Goal: Task Accomplishment & Management: Use online tool/utility

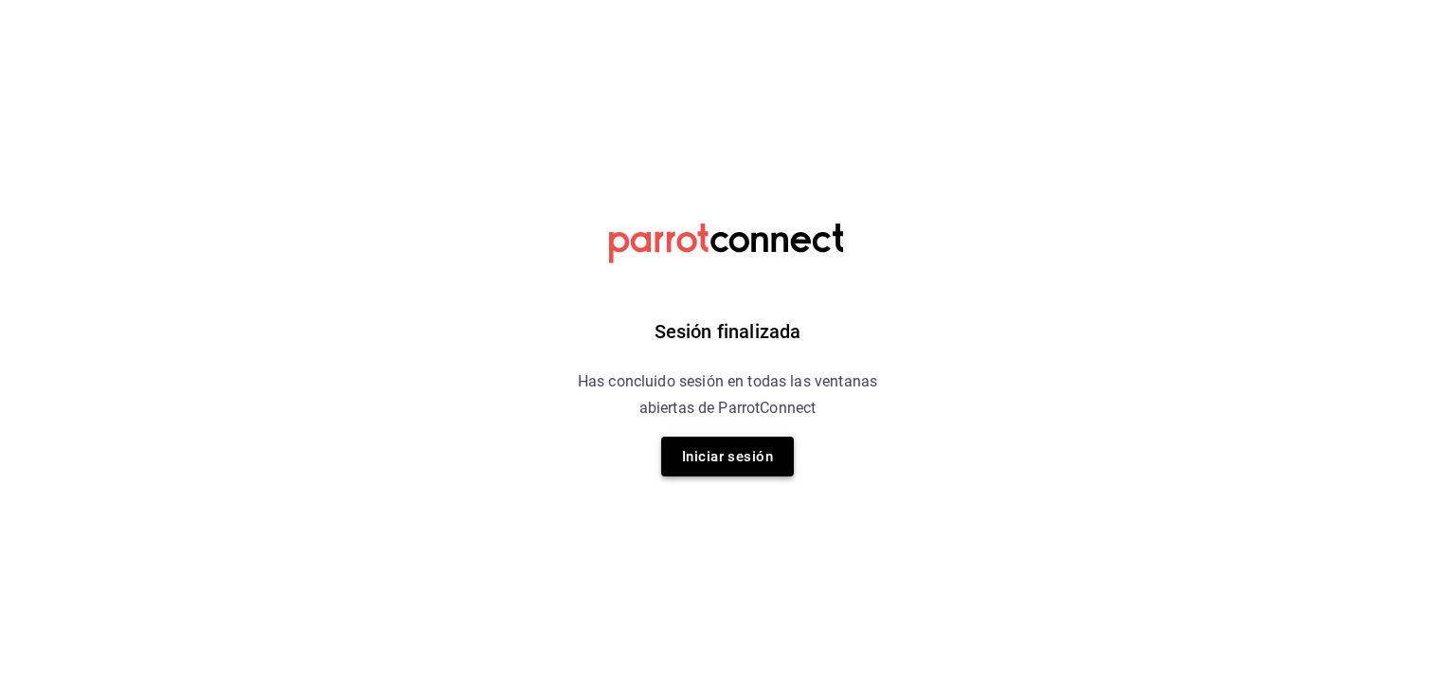
click at [728, 446] on button "Iniciar sesión" at bounding box center [727, 457] width 133 height 40
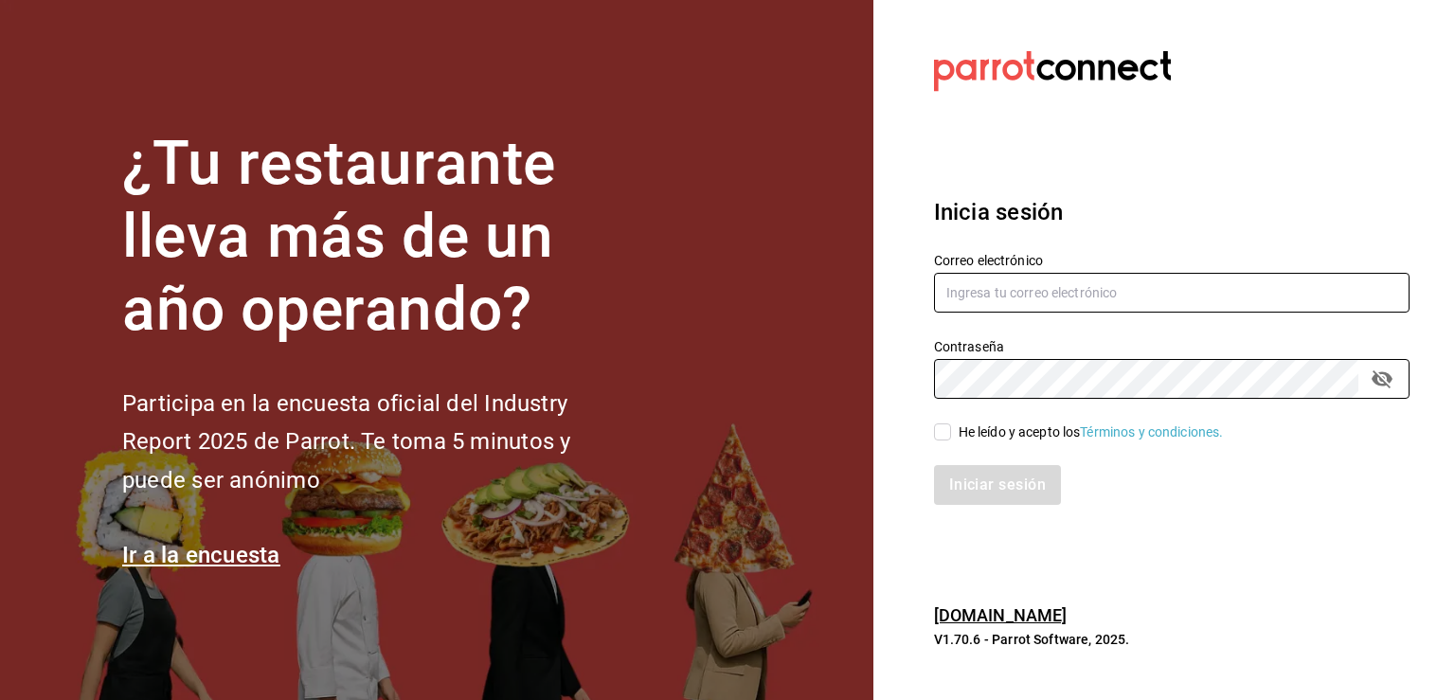
click at [1137, 306] on input "text" at bounding box center [1172, 293] width 476 height 40
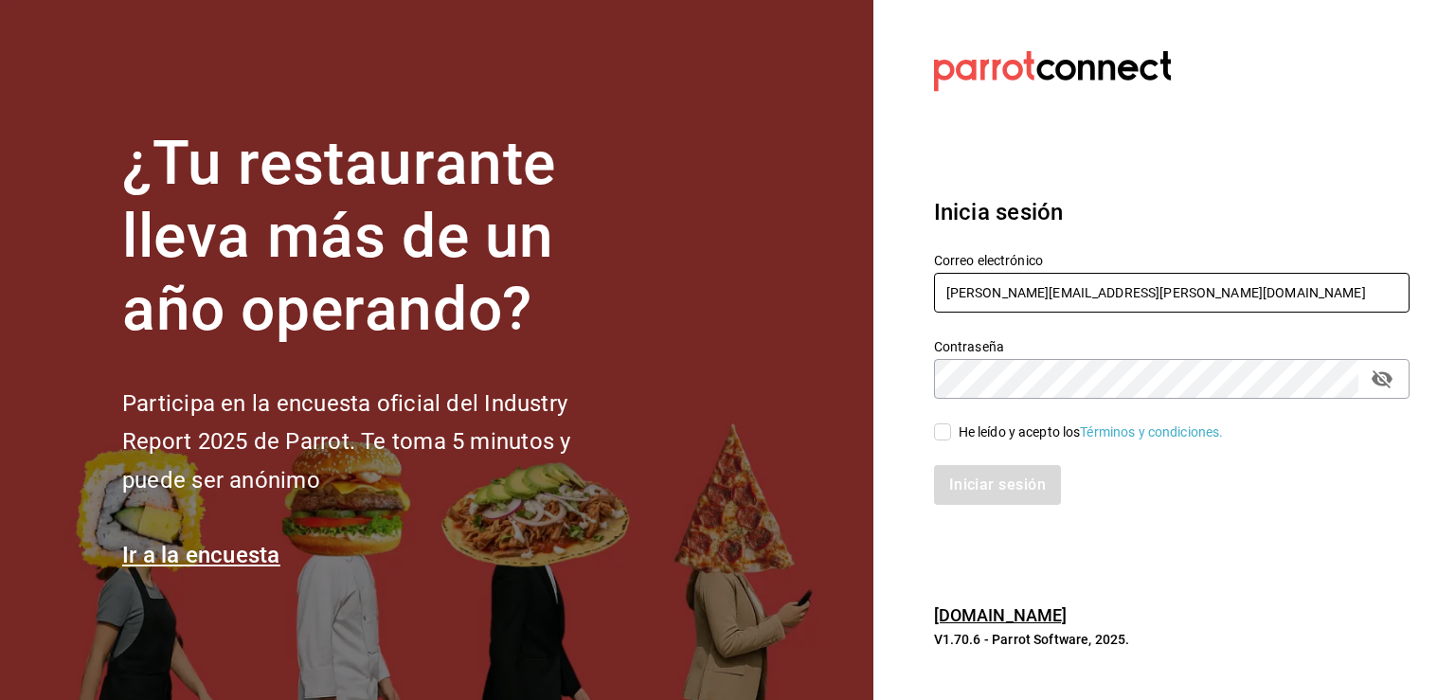
type input "[PERSON_NAME][EMAIL_ADDRESS][PERSON_NAME][DOMAIN_NAME]"
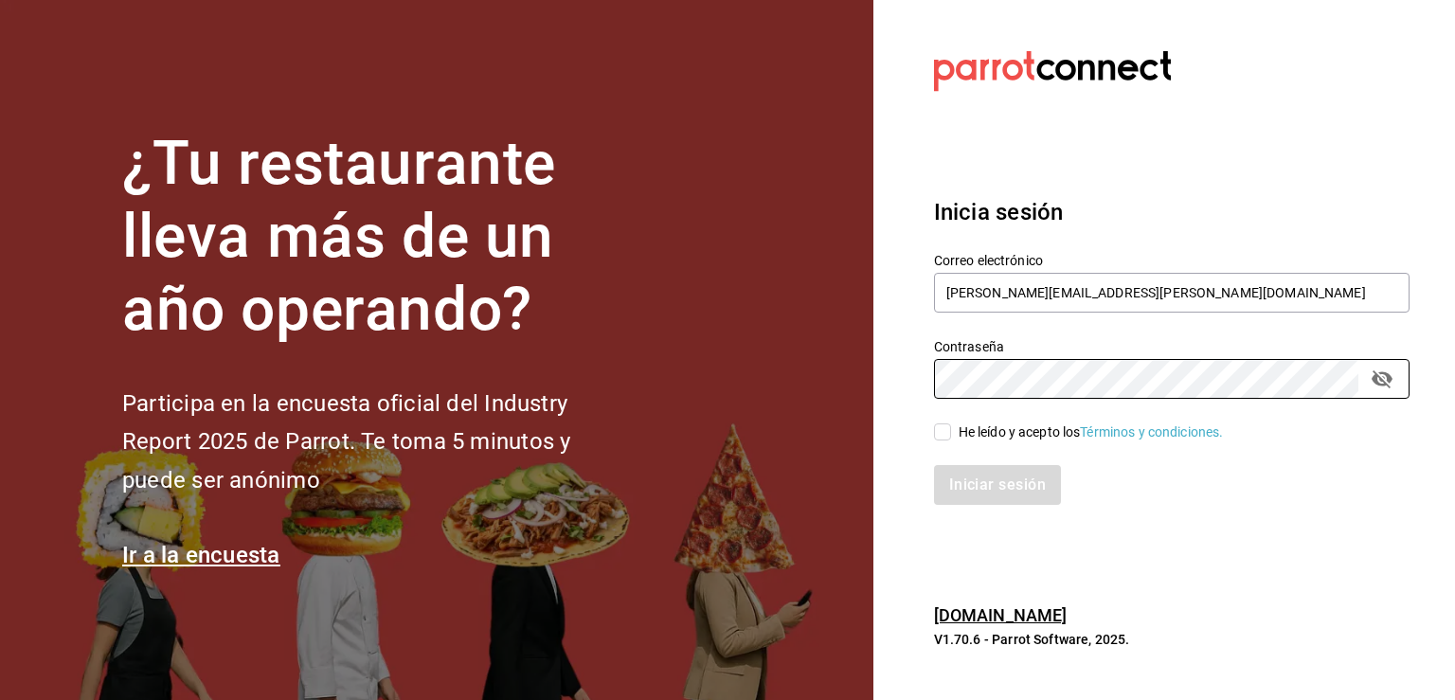
click at [1075, 531] on section "Datos incorrectos. Verifica que tu Correo o Contraseña estén bien escritos. Ini…" at bounding box center [1164, 350] width 582 height 700
click at [752, 392] on div "¿Tu restaurante lleva más de un año operando? Participa en la encuesta oficial …" at bounding box center [727, 350] width 1455 height 700
click at [1209, 556] on section "Datos incorrectos. Verifica que tu Correo o Contraseña estén bien escritos. Ini…" at bounding box center [1164, 350] width 582 height 700
click at [962, 433] on div "He leído y acepto los Términos y condiciones." at bounding box center [1091, 432] width 265 height 20
click at [951, 433] on input "He leído y acepto los Términos y condiciones." at bounding box center [942, 431] width 17 height 17
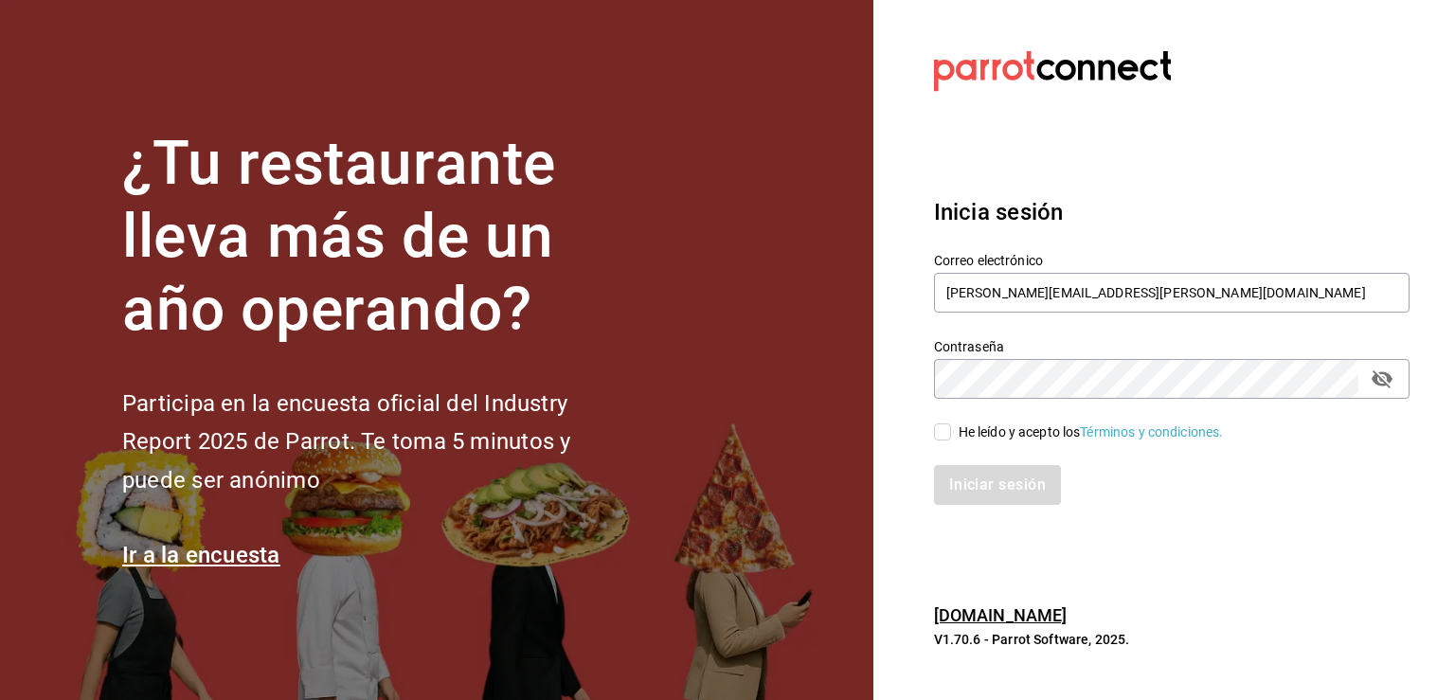
checkbox input "true"
click at [978, 476] on button "Iniciar sesión" at bounding box center [998, 485] width 129 height 40
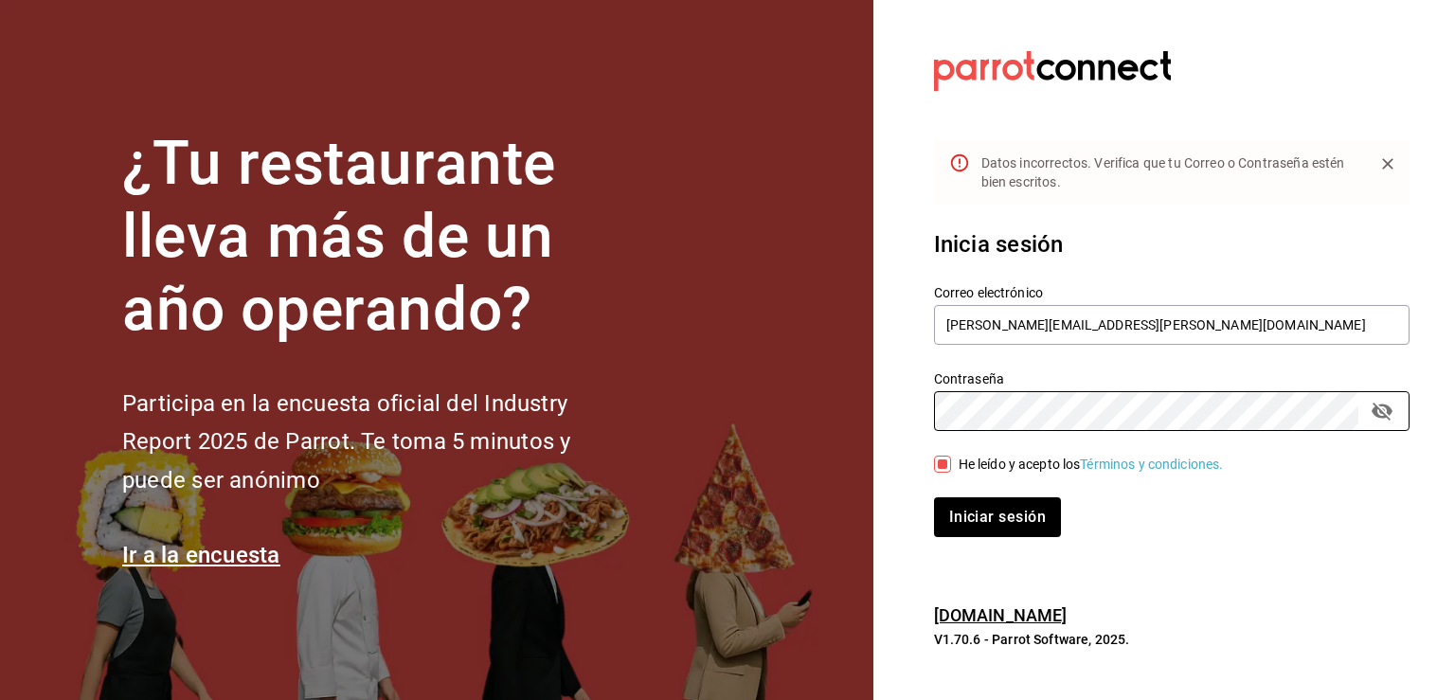
click at [671, 404] on div "¿Tu restaurante lleva más de un año operando? Participa en la encuesta oficial …" at bounding box center [727, 350] width 1455 height 700
click at [1015, 511] on button "Iniciar sesión" at bounding box center [998, 517] width 129 height 40
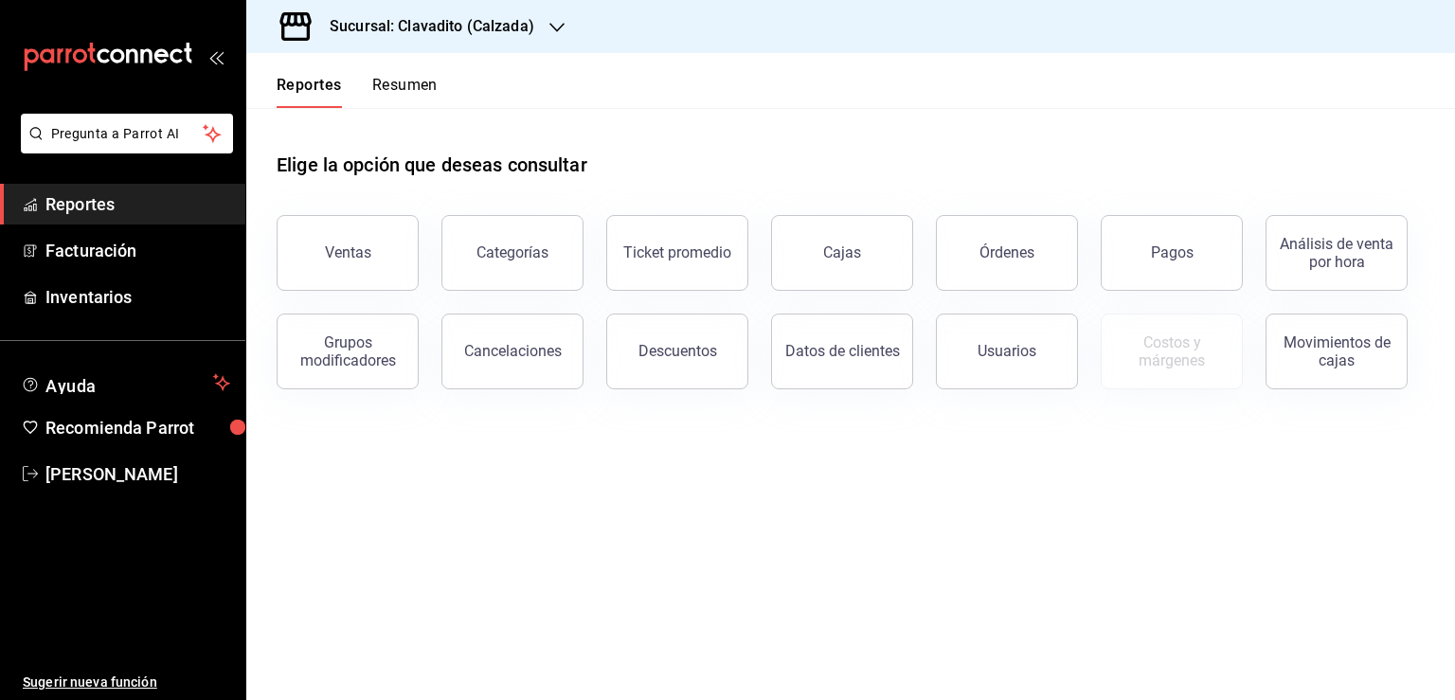
click at [157, 209] on span "Reportes" at bounding box center [137, 204] width 185 height 26
click at [157, 208] on span "Reportes" at bounding box center [137, 204] width 185 height 26
click at [128, 188] on link "Reportes" at bounding box center [122, 204] width 245 height 41
click at [699, 367] on button "Descuentos" at bounding box center [677, 352] width 142 height 76
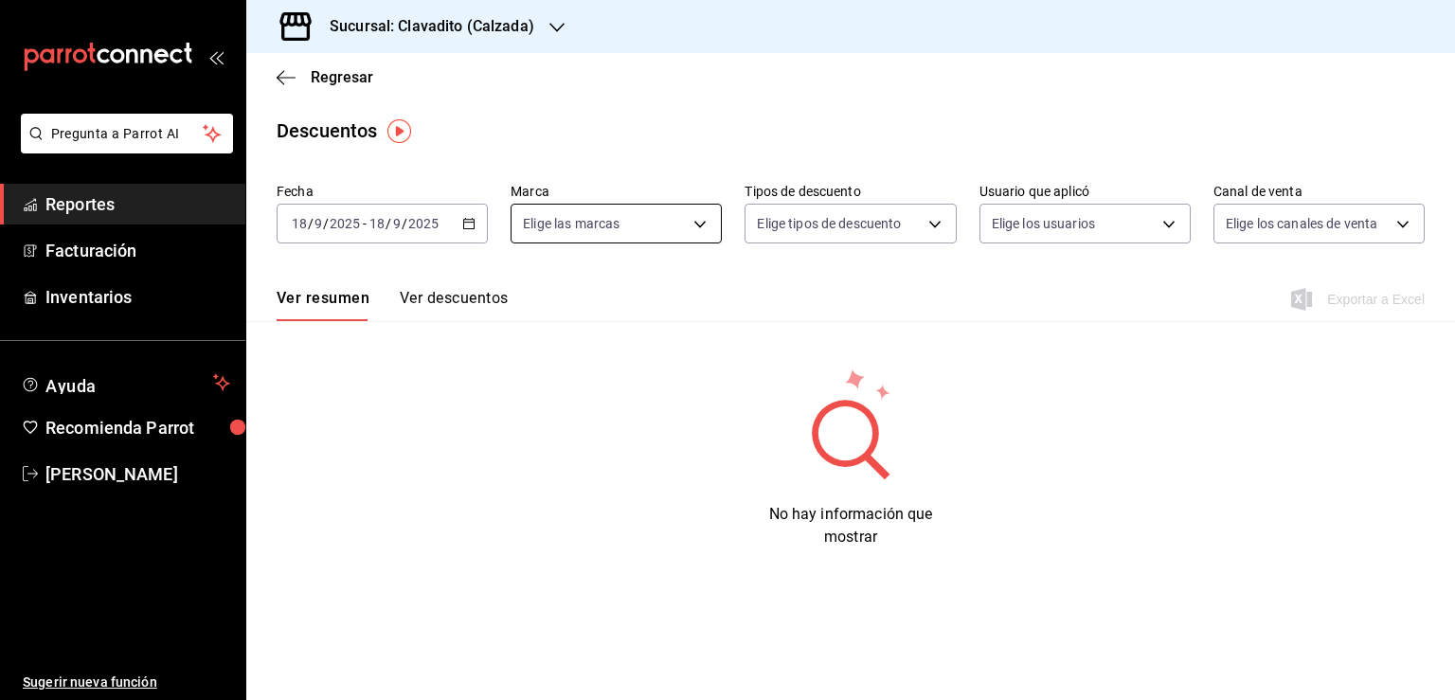
click at [688, 226] on body "Pregunta a Parrot AI Reportes Facturación Inventarios Ayuda Recomienda Parrot […" at bounding box center [727, 350] width 1455 height 700
click at [653, 299] on li "Ver todas" at bounding box center [615, 295] width 209 height 56
type input "7c6329b2-7c80-4d0a-92e1-359a60270725"
checkbox input "true"
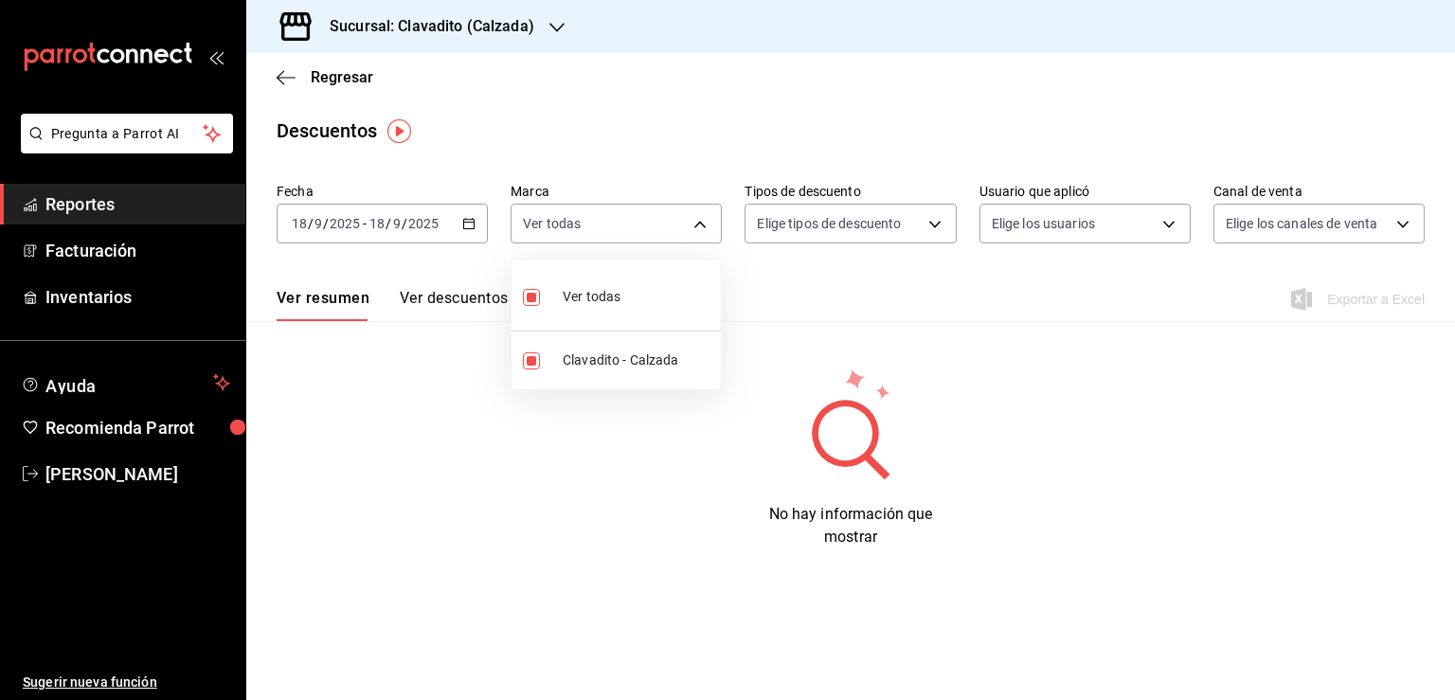
click at [493, 462] on div at bounding box center [727, 350] width 1455 height 700
click at [706, 226] on body "Pregunta a Parrot AI Reportes Facturación Inventarios Ayuda Recomienda Parrot U…" at bounding box center [727, 350] width 1455 height 700
click at [660, 305] on li "Ver todas" at bounding box center [615, 295] width 209 height 56
checkbox input "false"
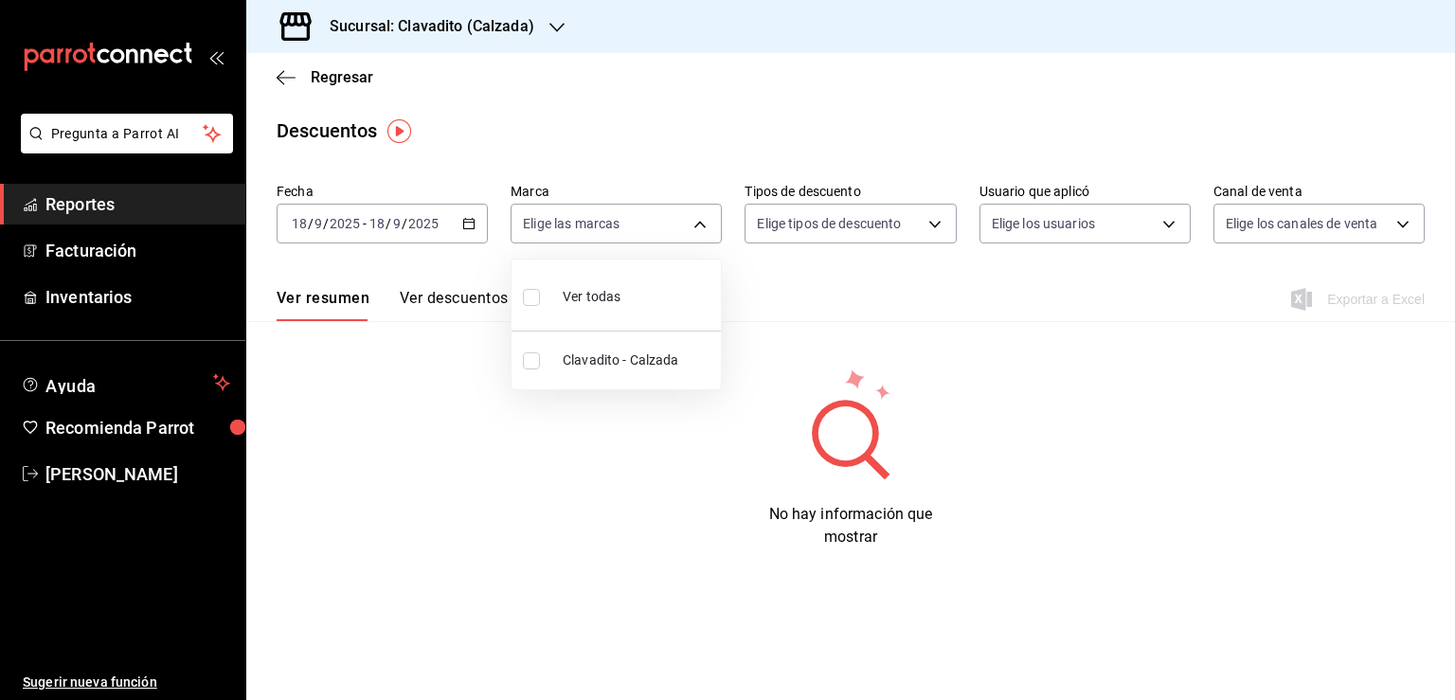
click at [944, 226] on div at bounding box center [727, 350] width 1455 height 700
click at [939, 226] on body "Pregunta a Parrot AI Reportes Facturación Inventarios Ayuda Recomienda Parrot U…" at bounding box center [727, 350] width 1455 height 700
click at [678, 225] on div at bounding box center [727, 350] width 1455 height 700
click at [697, 230] on body "Pregunta a Parrot AI Reportes Facturación Inventarios Ayuda Recomienda Parrot U…" at bounding box center [727, 350] width 1455 height 700
click at [656, 368] on span "Clavadito - Calzada" at bounding box center [638, 360] width 151 height 20
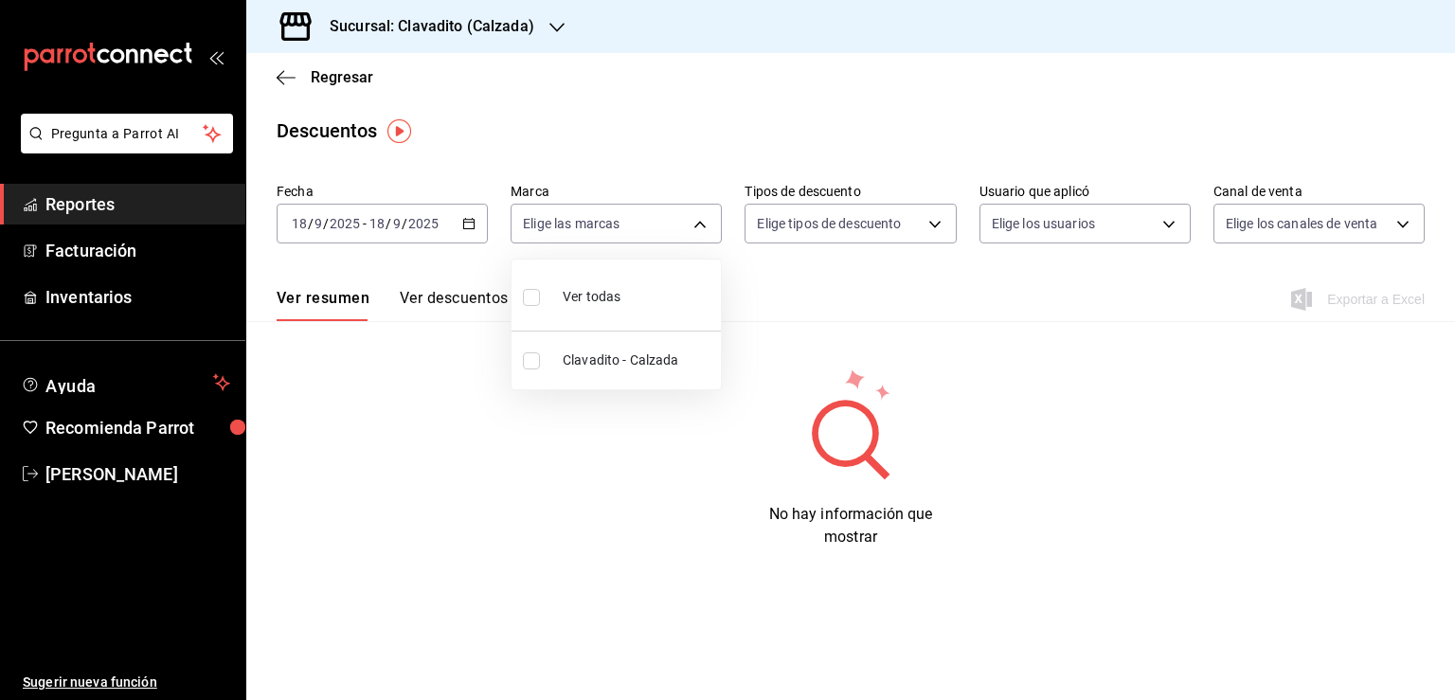
type input "7c6329b2-7c80-4d0a-92e1-359a60270725"
checkbox input "true"
click at [968, 314] on div at bounding box center [727, 350] width 1455 height 700
click at [462, 301] on button "Ver descuentos" at bounding box center [454, 305] width 108 height 32
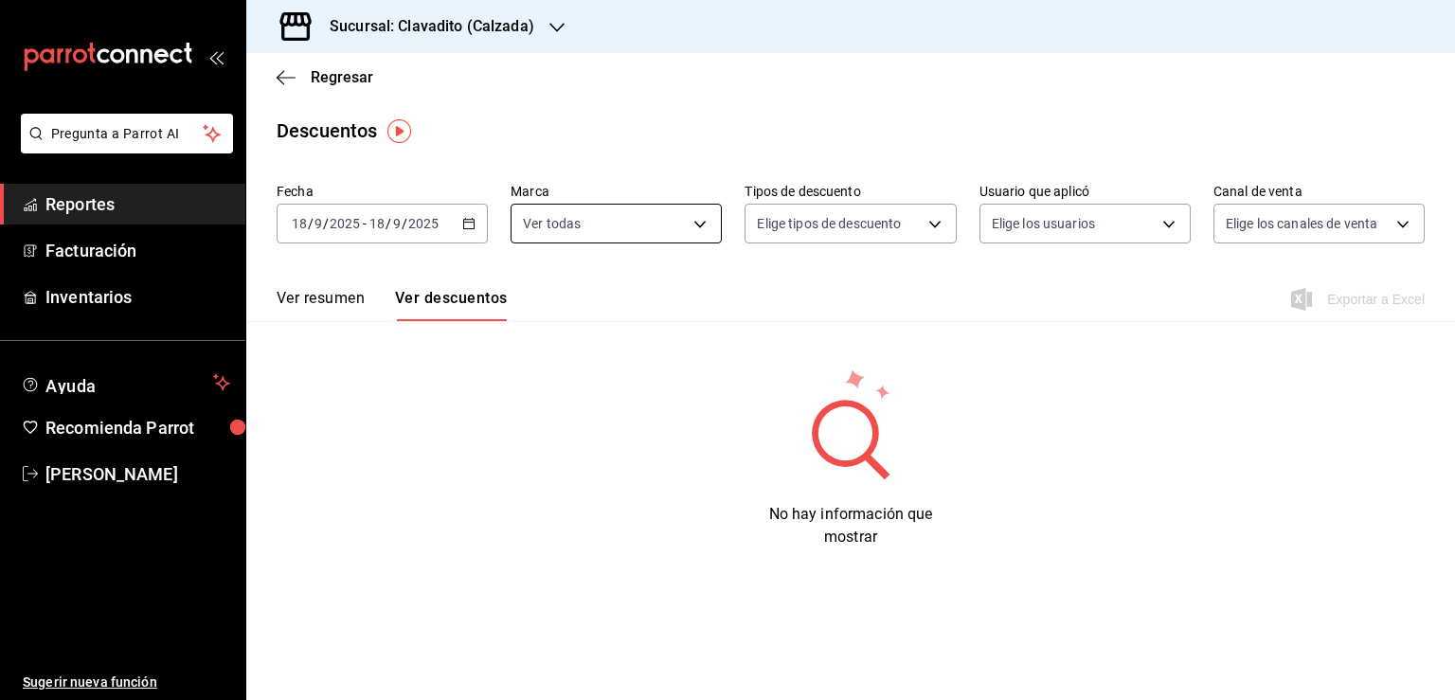
click at [674, 224] on body "Pregunta a Parrot AI Reportes Facturación Inventarios Ayuda Recomienda Parrot U…" at bounding box center [727, 350] width 1455 height 700
click at [613, 310] on div "Ver todas" at bounding box center [572, 295] width 98 height 41
checkbox input "false"
click at [698, 210] on div at bounding box center [727, 350] width 1455 height 700
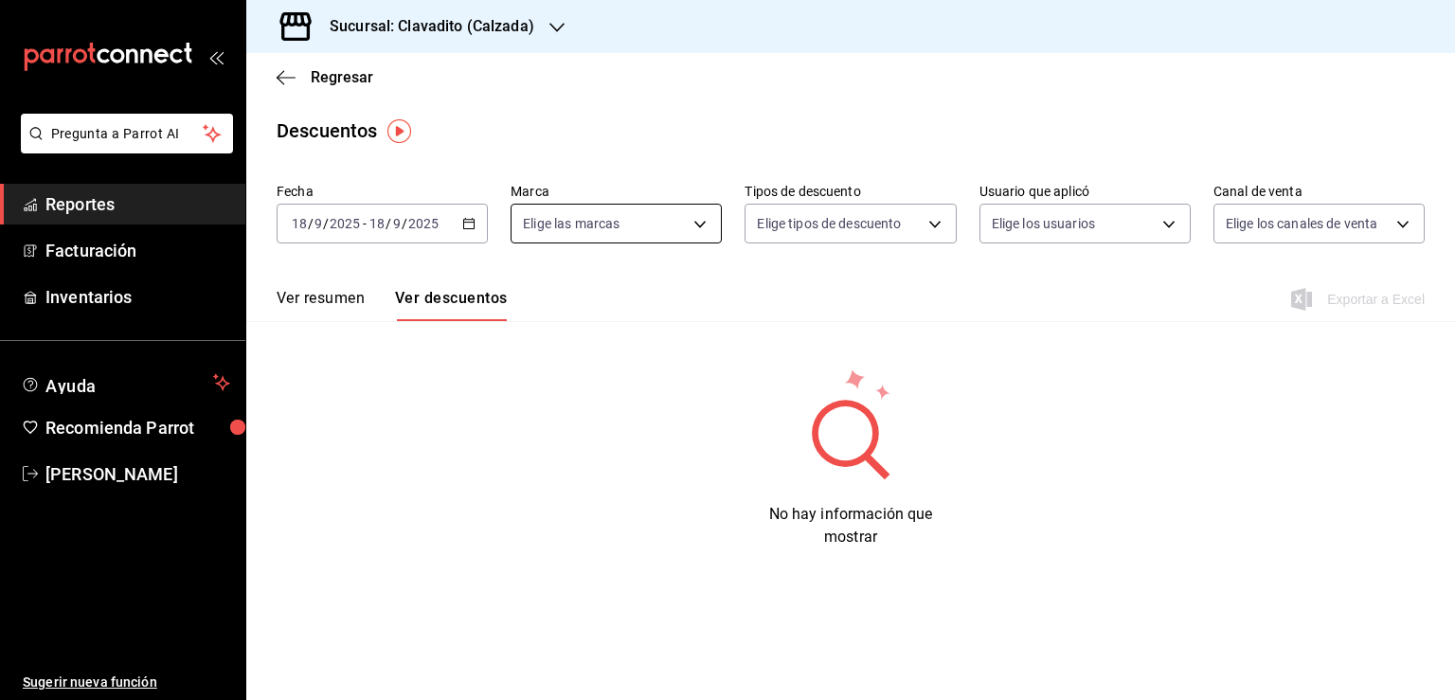
click at [693, 216] on body "Pregunta a Parrot AI Reportes Facturación Inventarios Ayuda Recomienda Parrot U…" at bounding box center [727, 350] width 1455 height 700
click at [665, 351] on span "Clavadito - Calzada" at bounding box center [638, 360] width 151 height 20
type input "7c6329b2-7c80-4d0a-92e1-359a60270725"
checkbox input "true"
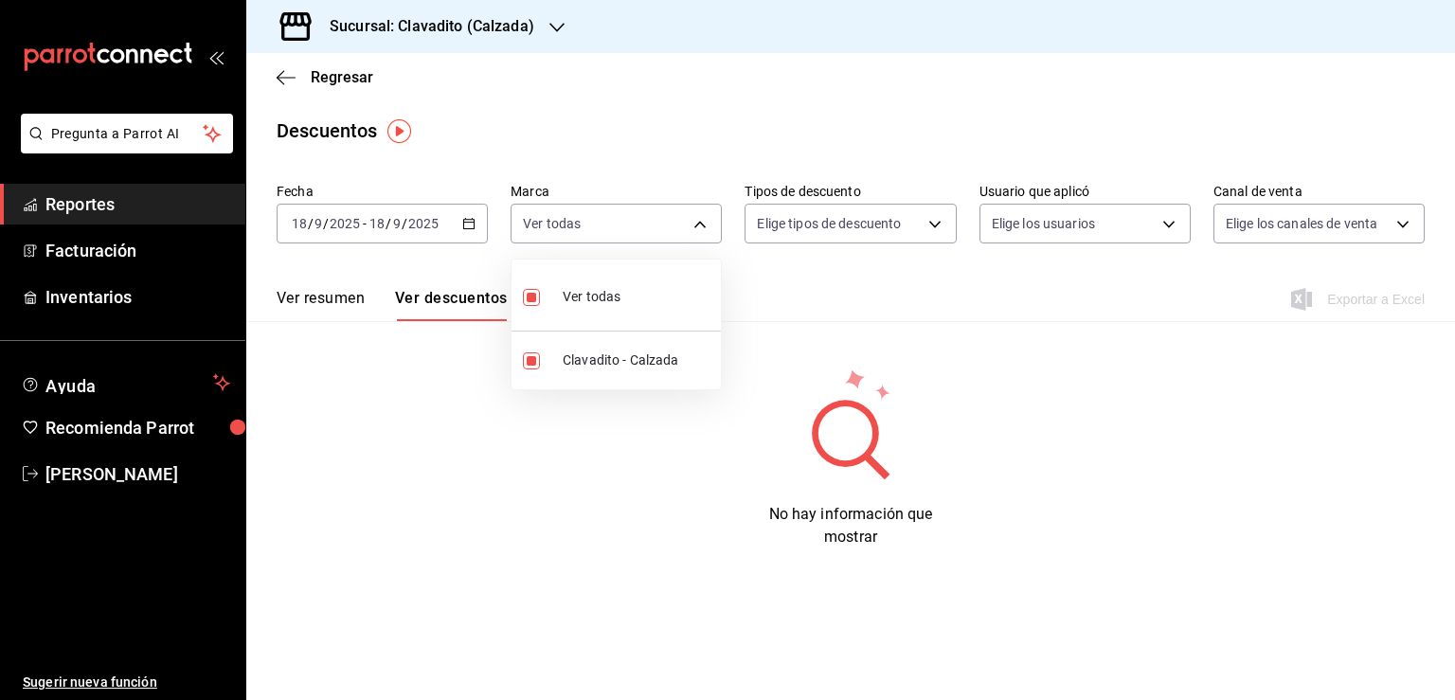
click at [551, 505] on div at bounding box center [727, 350] width 1455 height 700
click at [311, 314] on button "Ver resumen" at bounding box center [321, 305] width 88 height 32
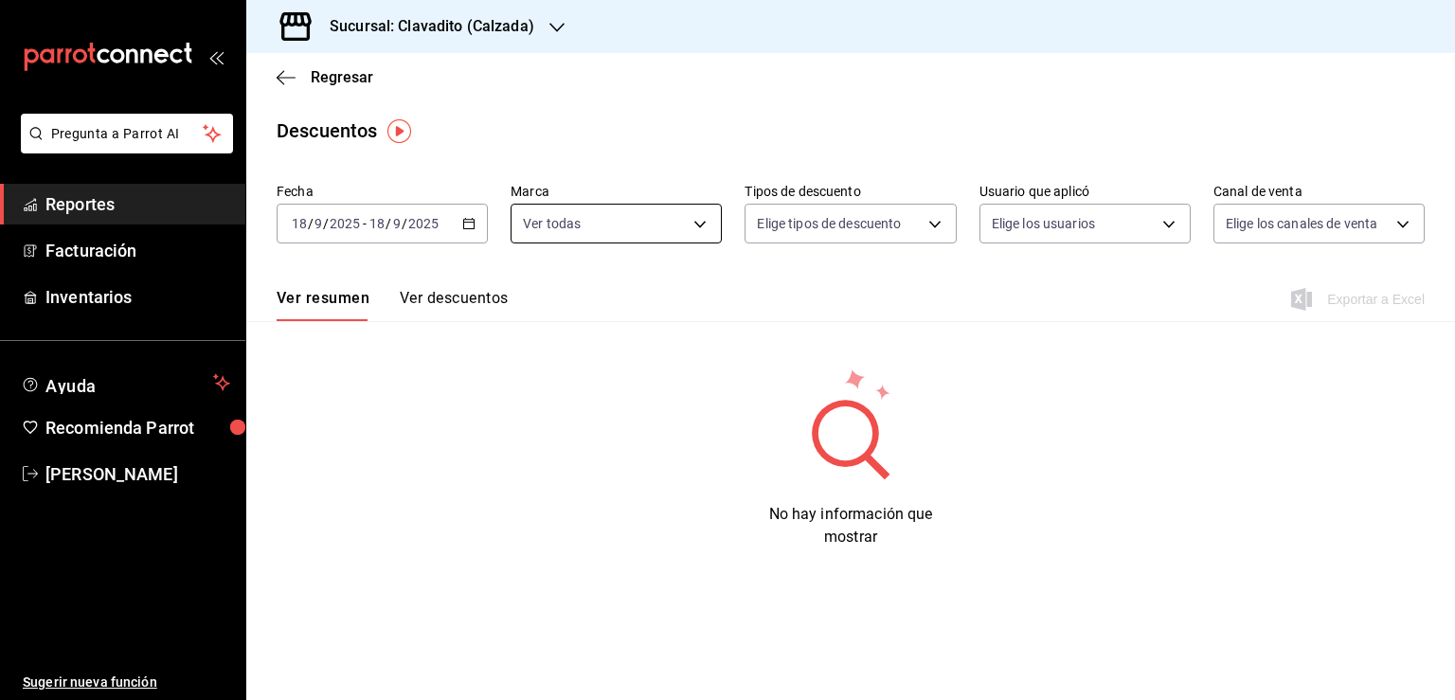
click at [686, 224] on body "Pregunta a Parrot AI Reportes Facturación Inventarios Ayuda Recomienda Parrot U…" at bounding box center [727, 350] width 1455 height 700
click at [618, 296] on span "Ver todas" at bounding box center [592, 297] width 58 height 20
checkbox input "false"
click at [921, 237] on div at bounding box center [727, 350] width 1455 height 700
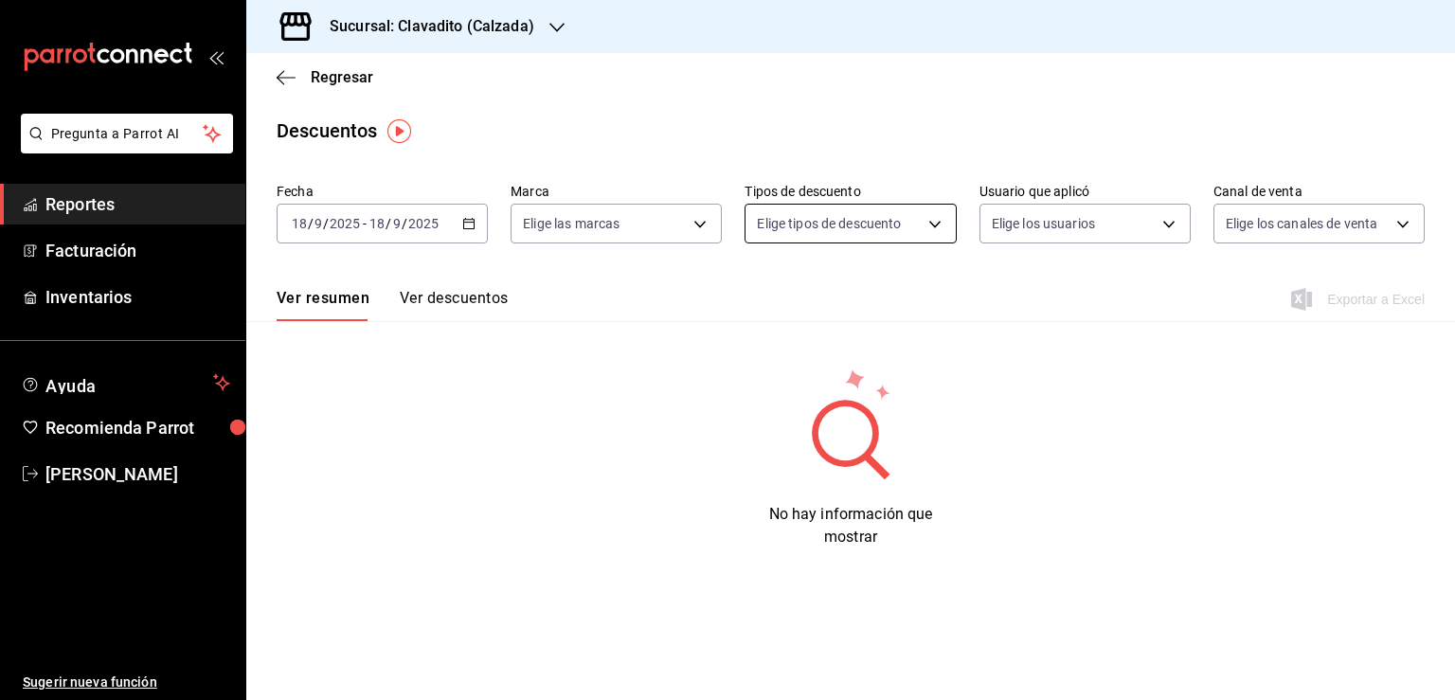
click at [924, 212] on body "Pregunta a Parrot AI Reportes Facturación Inventarios Ayuda Recomienda Parrot U…" at bounding box center [727, 350] width 1455 height 700
click at [411, 458] on div at bounding box center [727, 350] width 1455 height 700
click at [555, 30] on icon "button" at bounding box center [556, 27] width 15 height 9
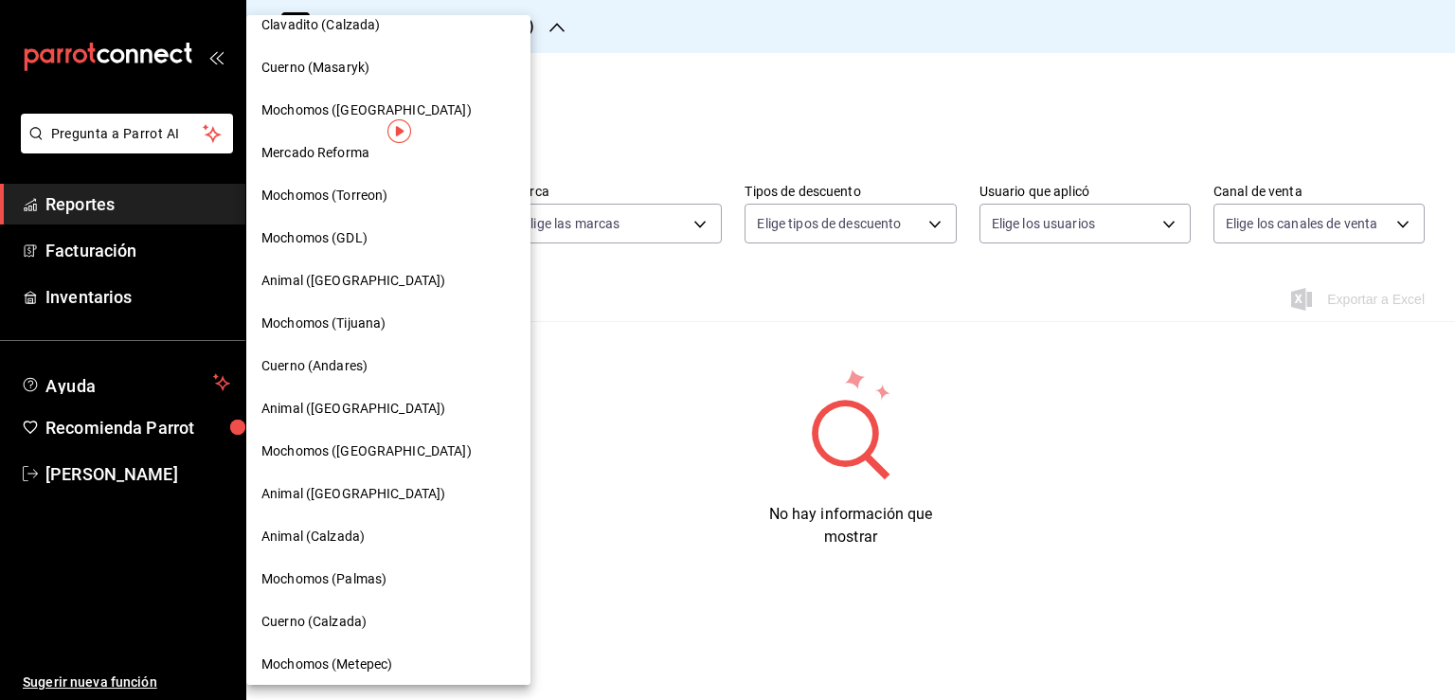
scroll to position [27, 0]
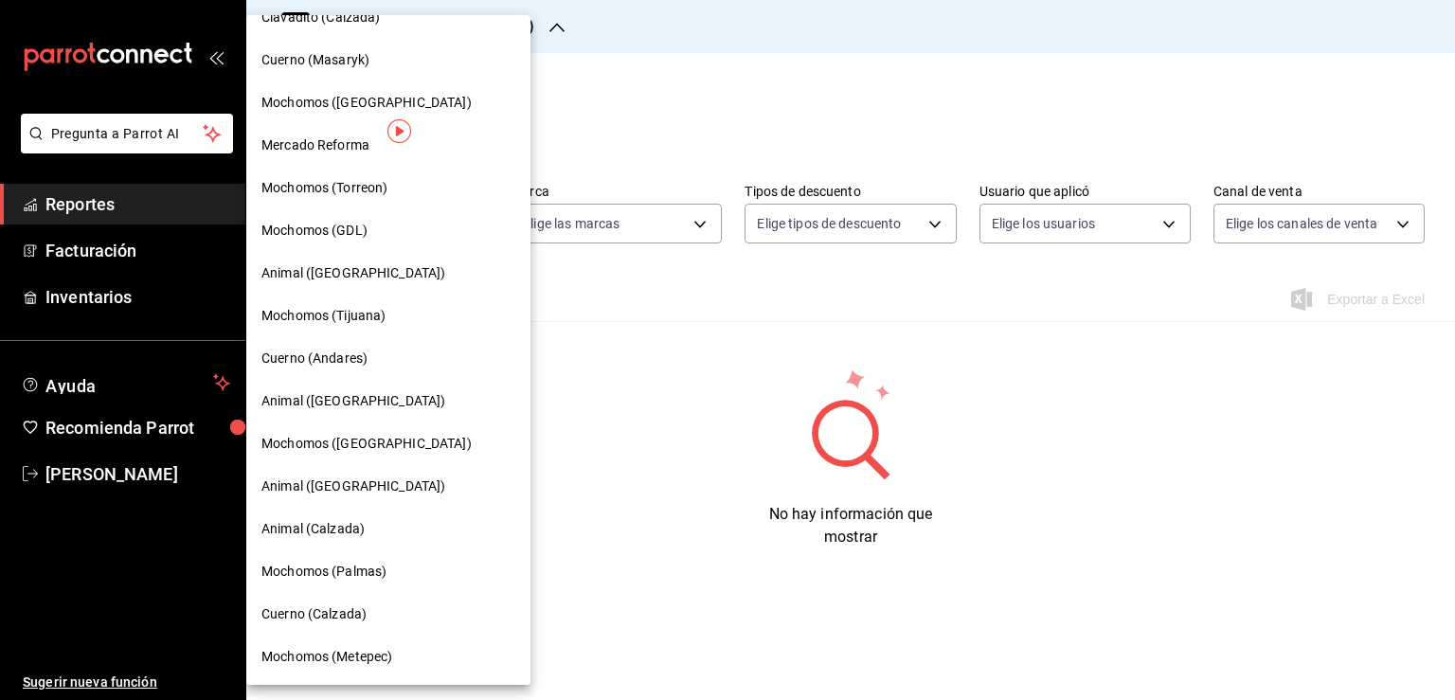
click at [421, 612] on div "Cuerno (Calzada)" at bounding box center [388, 614] width 254 height 20
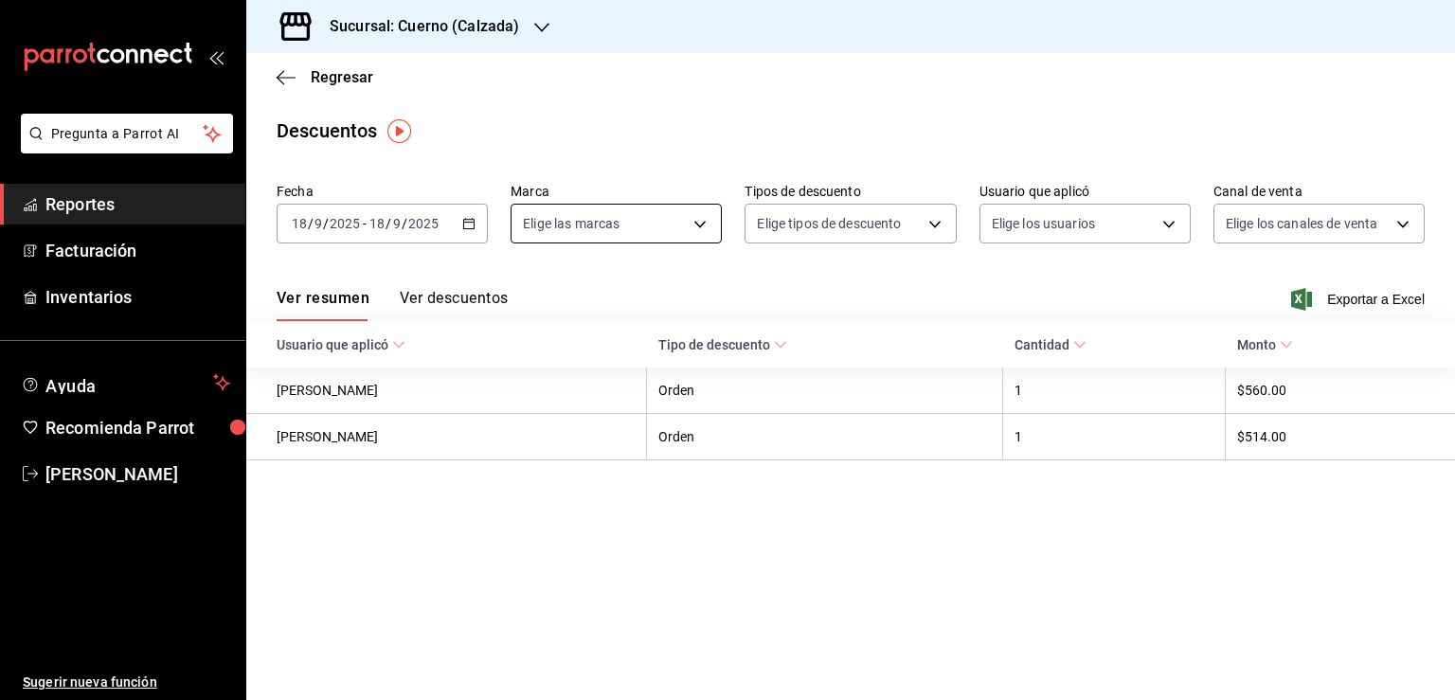
click at [613, 226] on body "Pregunta a Parrot AI Reportes Facturación Inventarios Ayuda Recomienda Parrot U…" at bounding box center [727, 350] width 1455 height 700
click at [542, 367] on label at bounding box center [535, 360] width 25 height 17
click at [540, 367] on input "checkbox" at bounding box center [531, 360] width 17 height 17
checkbox input "false"
click at [788, 533] on div at bounding box center [727, 350] width 1455 height 700
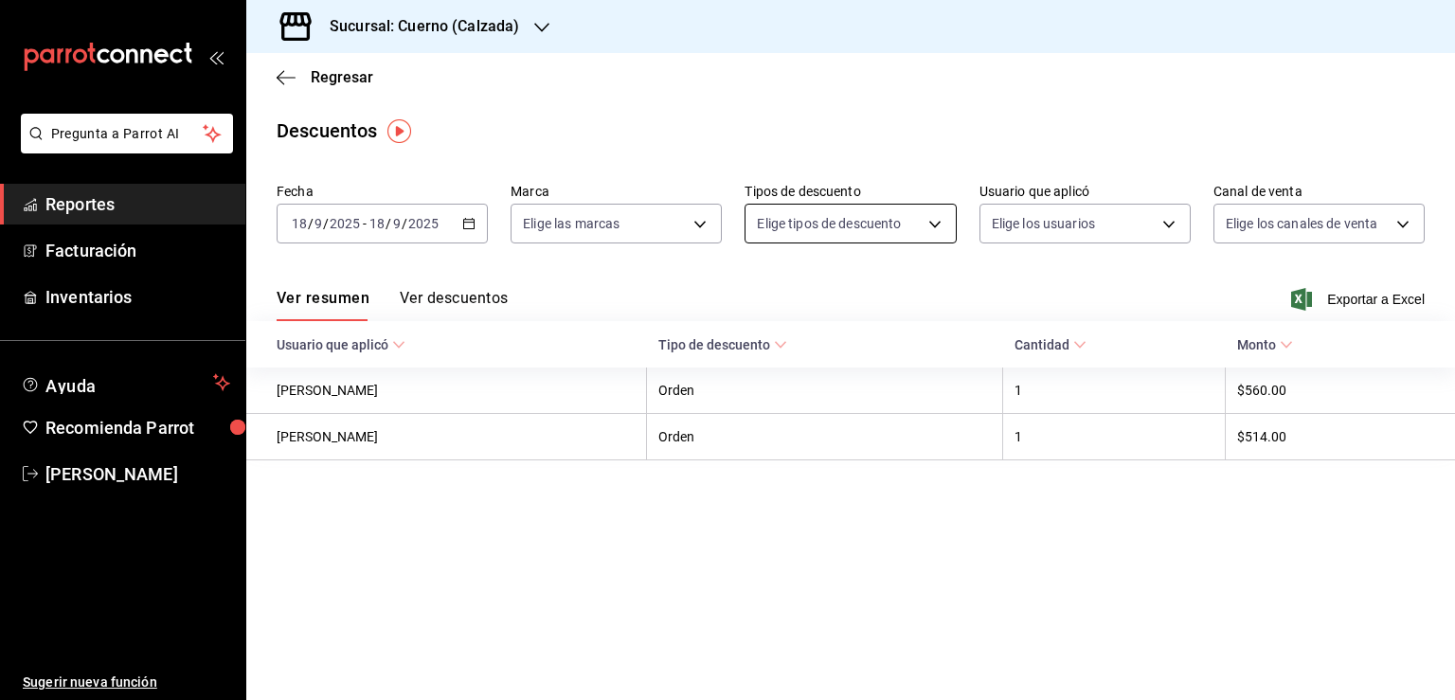
click at [920, 228] on body "Pregunta a Parrot AI Reportes Facturación Inventarios Ayuda Recomienda Parrot U…" at bounding box center [727, 350] width 1455 height 700
click at [870, 520] on div at bounding box center [727, 350] width 1455 height 700
click at [1384, 230] on body "Pregunta a Parrot AI Reportes Facturación Inventarios Ayuda Recomienda Parrot U…" at bounding box center [727, 350] width 1455 height 700
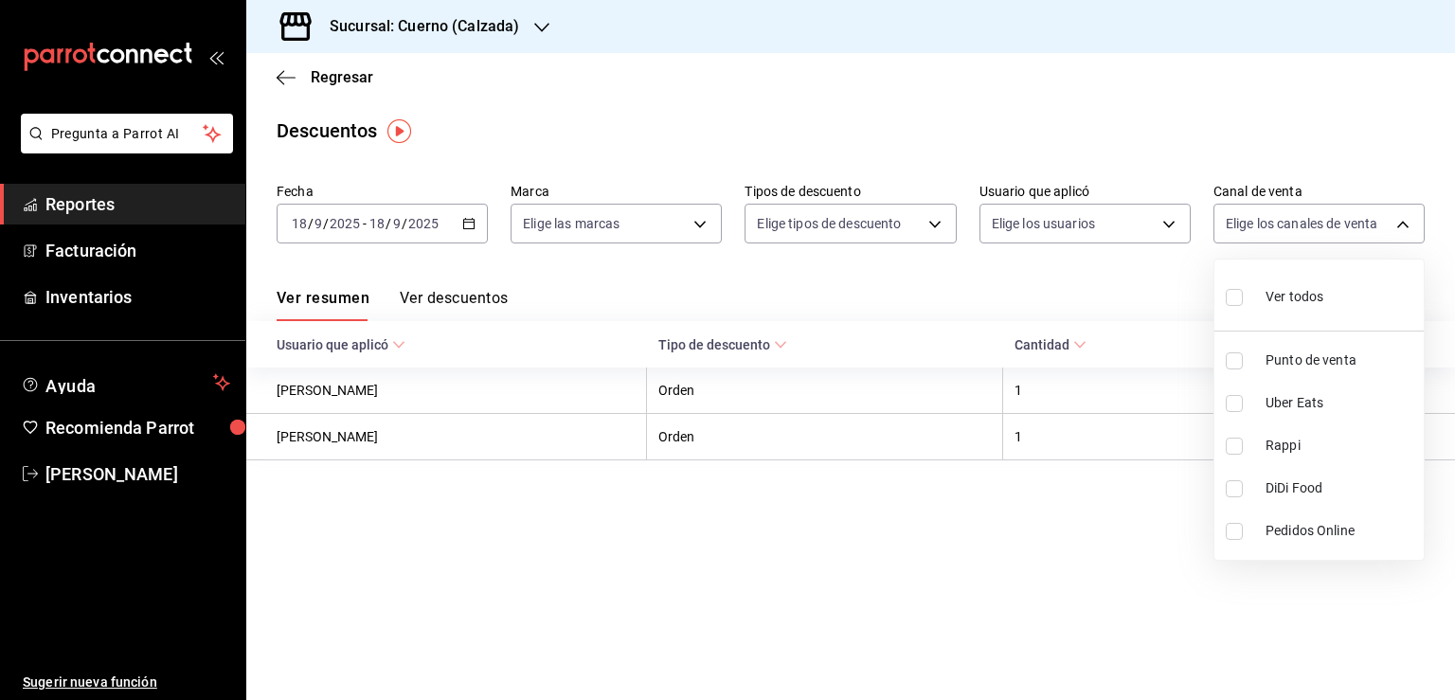
click at [895, 556] on div at bounding box center [727, 350] width 1455 height 700
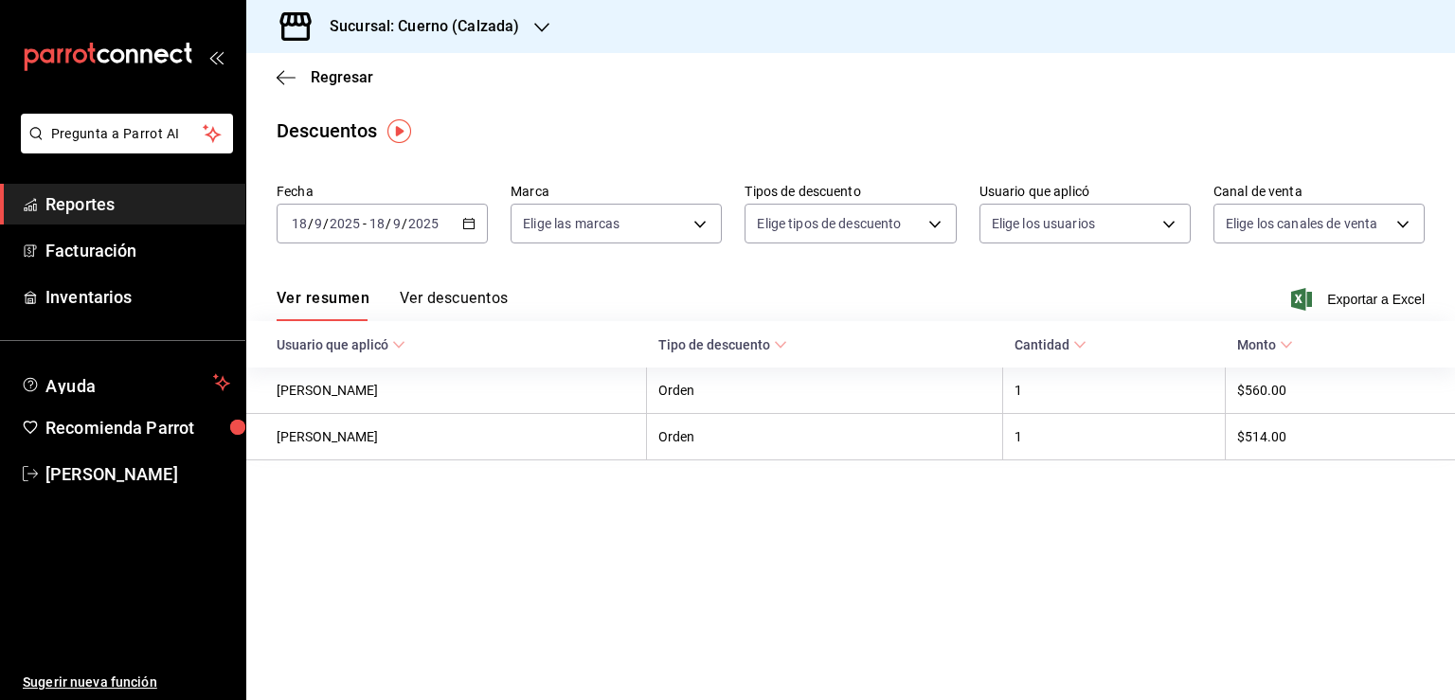
click at [470, 226] on icon "button" at bounding box center [468, 223] width 13 height 13
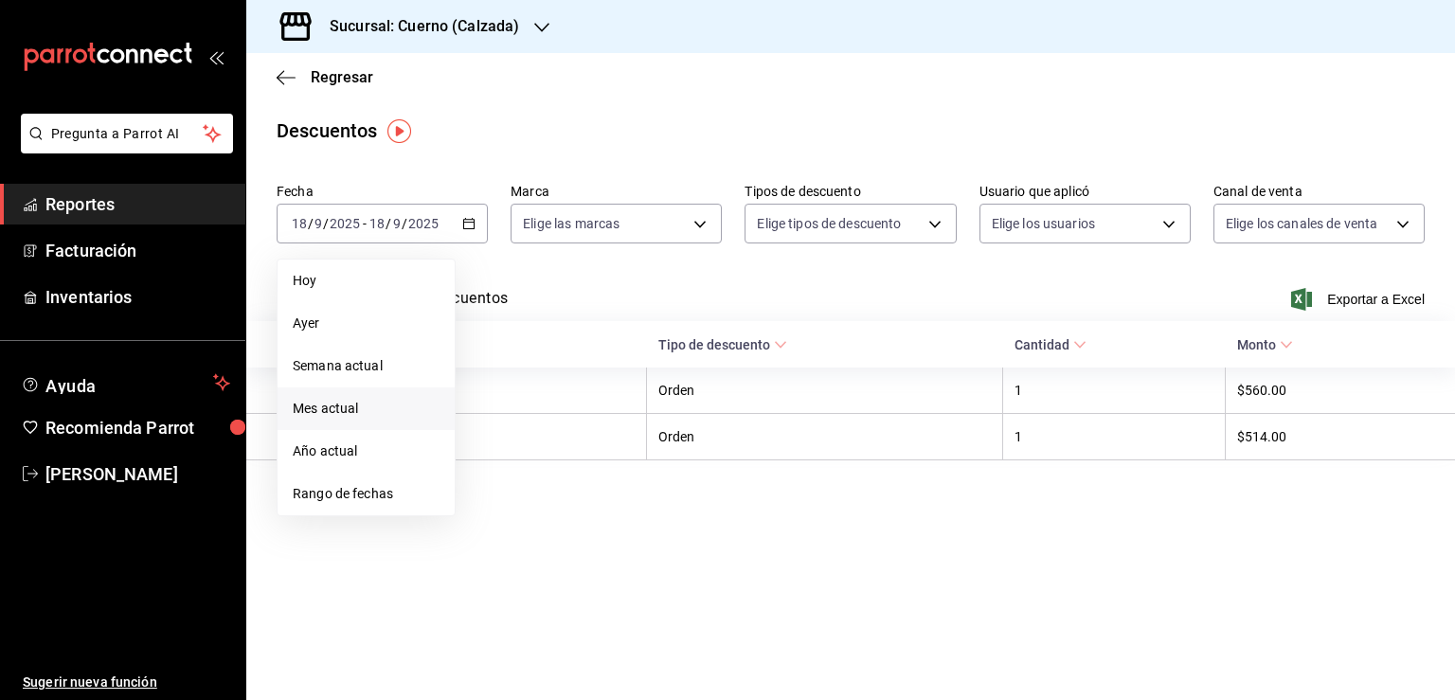
click at [405, 415] on span "Mes actual" at bounding box center [366, 409] width 147 height 20
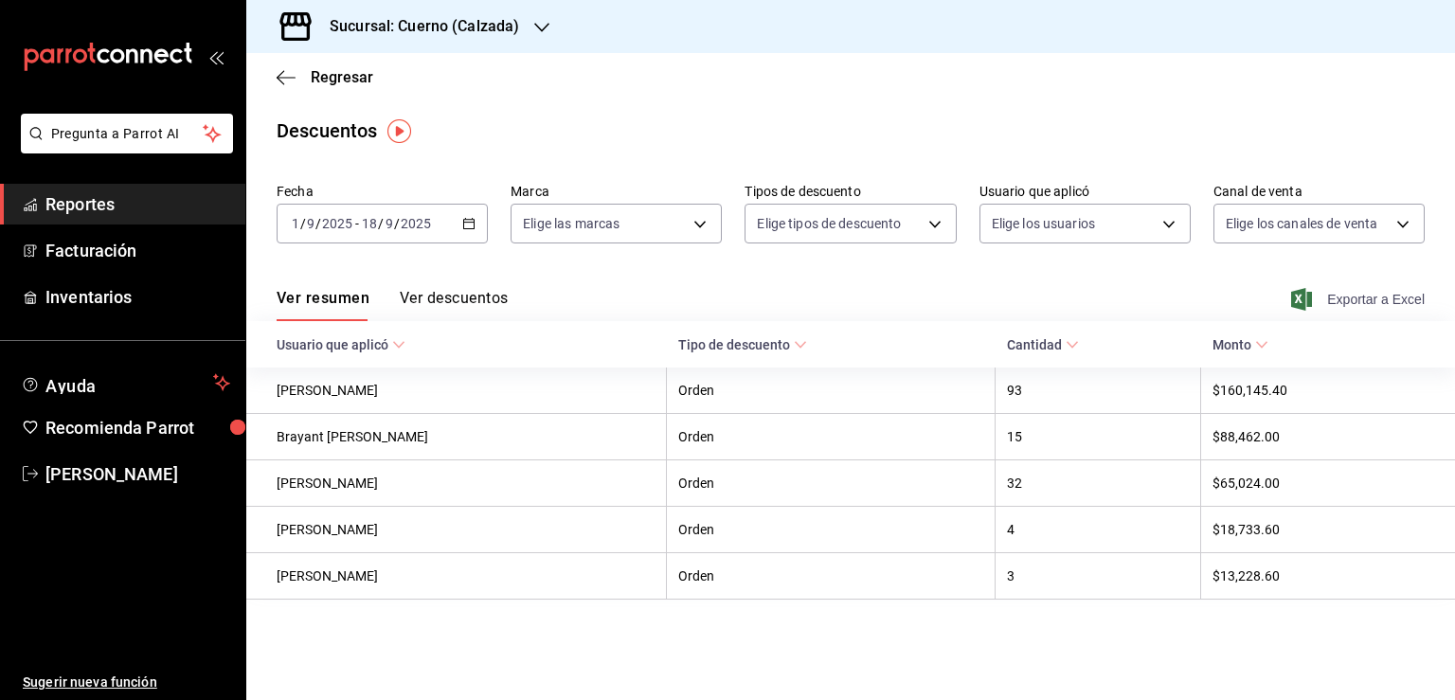
click at [1385, 299] on span "Exportar a Excel" at bounding box center [1360, 299] width 130 height 23
click at [459, 228] on div "2025-09-01 1 / 9 / 2025 - 2025-09-18 18 / 9 / 2025" at bounding box center [382, 224] width 211 height 40
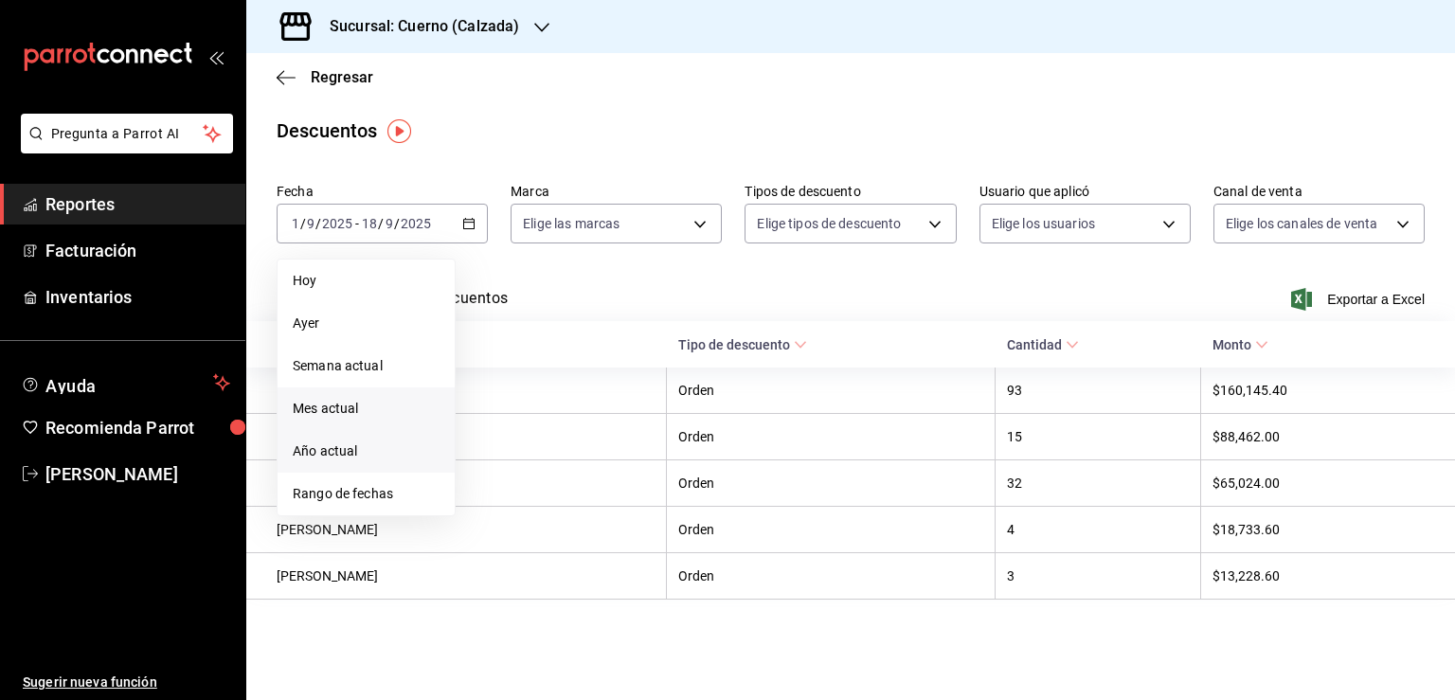
click at [390, 449] on span "Año actual" at bounding box center [366, 451] width 147 height 20
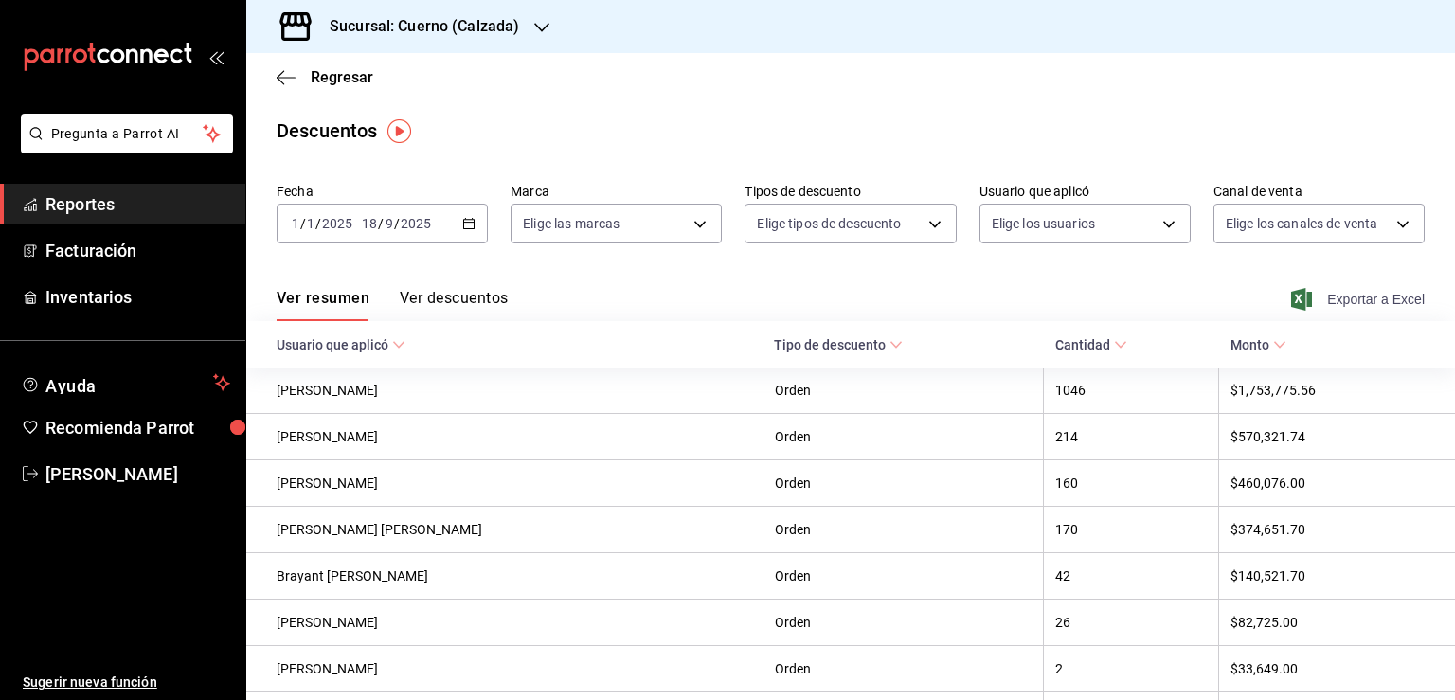
click at [1326, 294] on span "Exportar a Excel" at bounding box center [1360, 299] width 130 height 23
click at [929, 238] on body "Pregunta a Parrot AI Reportes Facturación Inventarios Ayuda Recomienda Parrot U…" at bounding box center [727, 350] width 1455 height 700
click at [768, 294] on input "checkbox" at bounding box center [763, 286] width 17 height 17
checkbox input "true"
type input "ORDER"
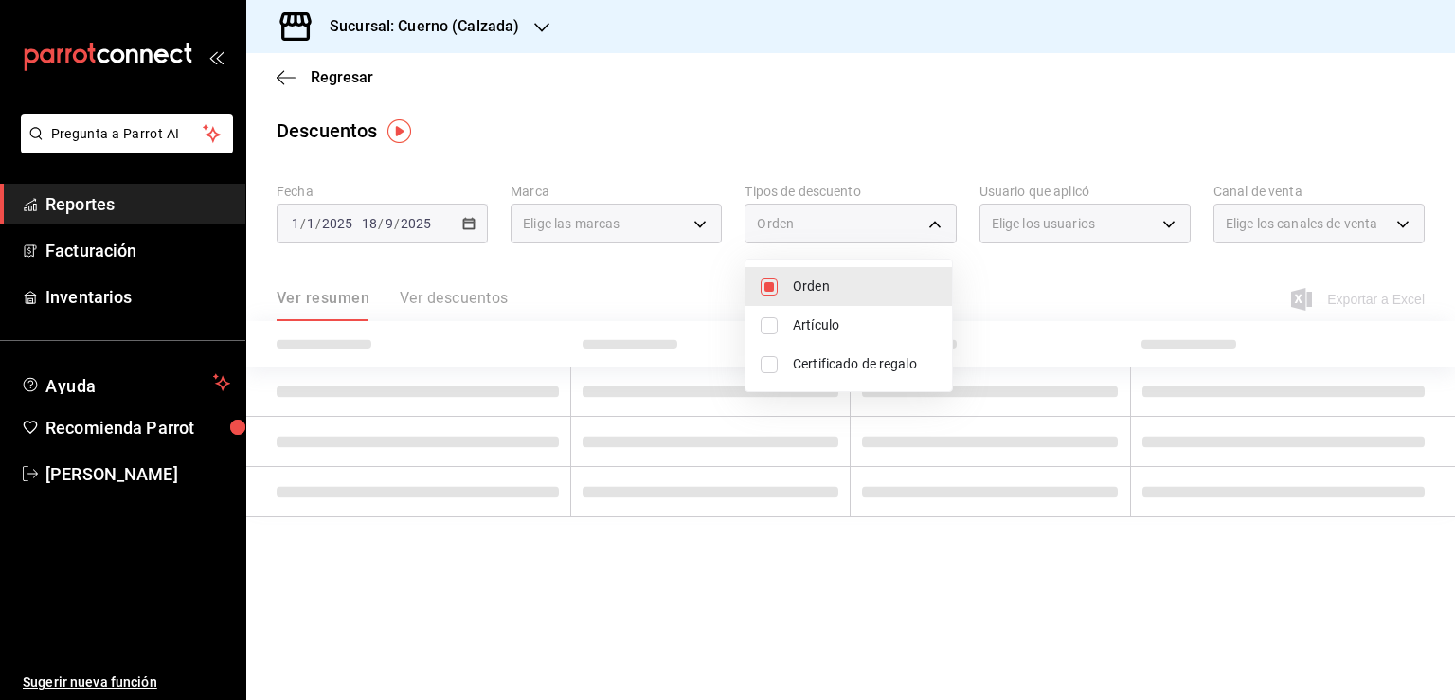
click at [766, 319] on input "checkbox" at bounding box center [769, 325] width 17 height 17
checkbox input "true"
click at [773, 354] on li "Certificado de regalo" at bounding box center [848, 364] width 206 height 39
type input "ORDER,ORDER_ITEM,CARD_REWARD"
checkbox input "true"
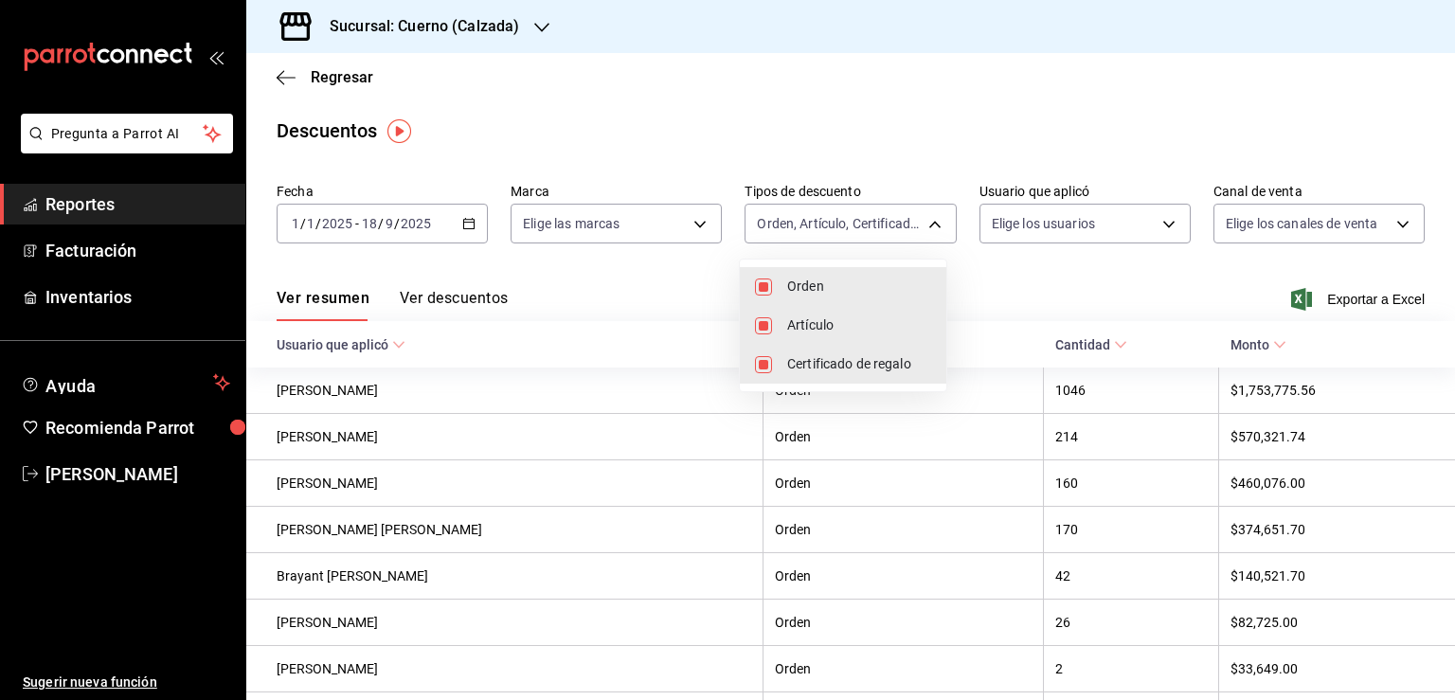
click at [681, 231] on div at bounding box center [727, 350] width 1455 height 700
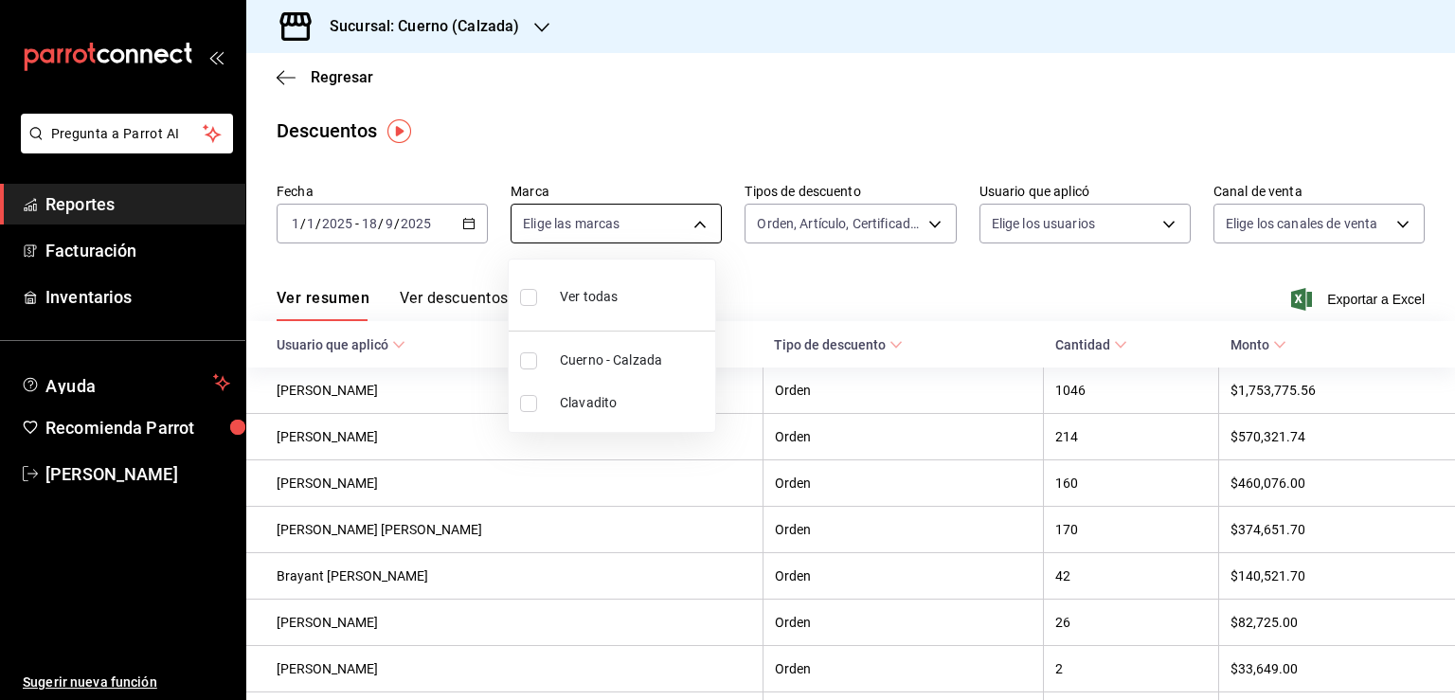
click at [693, 224] on body "Pregunta a Parrot AI Reportes Facturación Inventarios Ayuda Recomienda Parrot U…" at bounding box center [727, 350] width 1455 height 700
click at [633, 365] on span "Cuerno - Calzada" at bounding box center [634, 360] width 148 height 20
type input "b7ae777b-2dfc-42e0-9650-6cefdf37a424"
checkbox input "true"
click at [1135, 225] on div at bounding box center [727, 350] width 1455 height 700
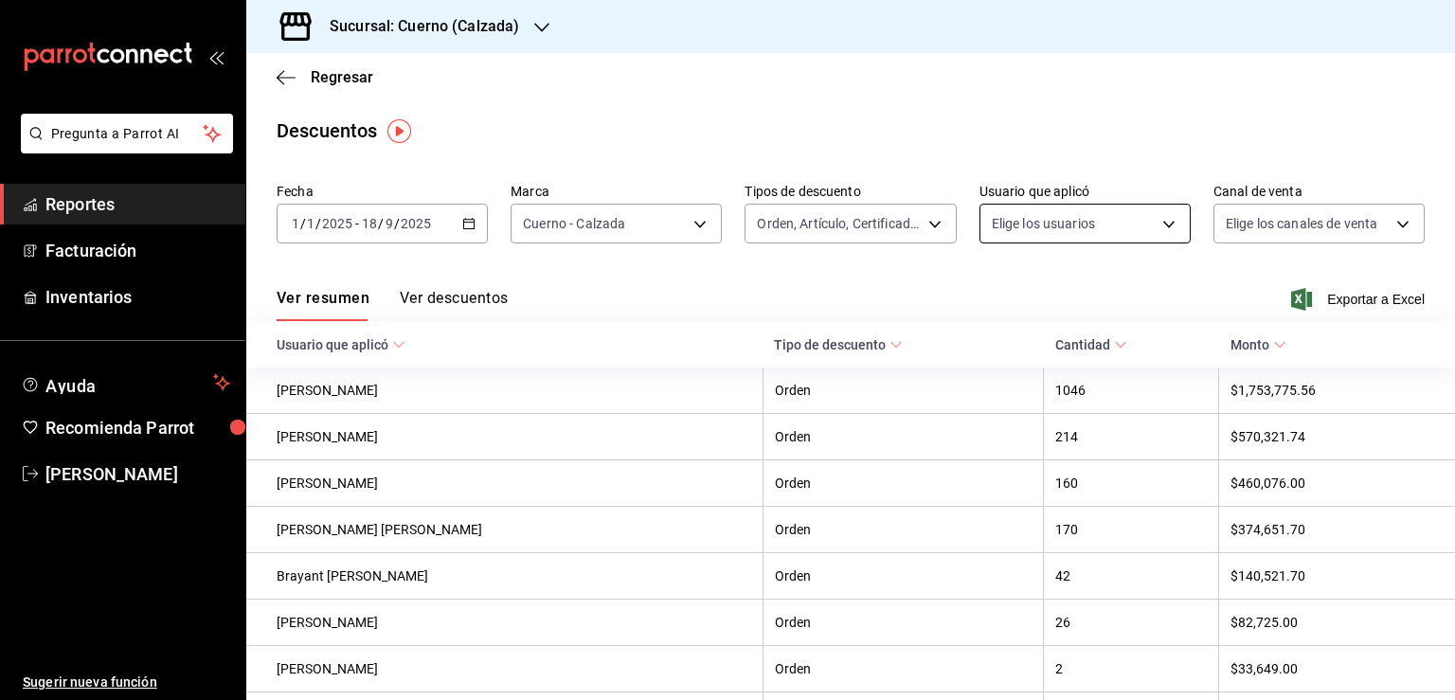
click at [1148, 224] on body "Pregunta a Parrot AI Reportes Facturación Inventarios Ayuda Recomienda Parrot U…" at bounding box center [727, 350] width 1455 height 700
click at [1152, 233] on body "Pregunta a Parrot AI Reportes Facturación Inventarios Ayuda Recomienda Parrot U…" at bounding box center [727, 350] width 1455 height 700
click at [1014, 278] on ul "Ver todos Antonia Eslava Jorge Aguirre Carlos Montalvo JORGE AGUIRRE Super Admi…" at bounding box center [1148, 373] width 354 height 266
click at [1138, 229] on body "Pregunta a Parrot AI Reportes Facturación Inventarios Ayuda Recomienda Parrot U…" at bounding box center [727, 350] width 1455 height 700
click at [1154, 224] on body "Pregunta a Parrot AI Reportes Facturación Inventarios Ayuda Recomienda Parrot U…" at bounding box center [727, 350] width 1455 height 700
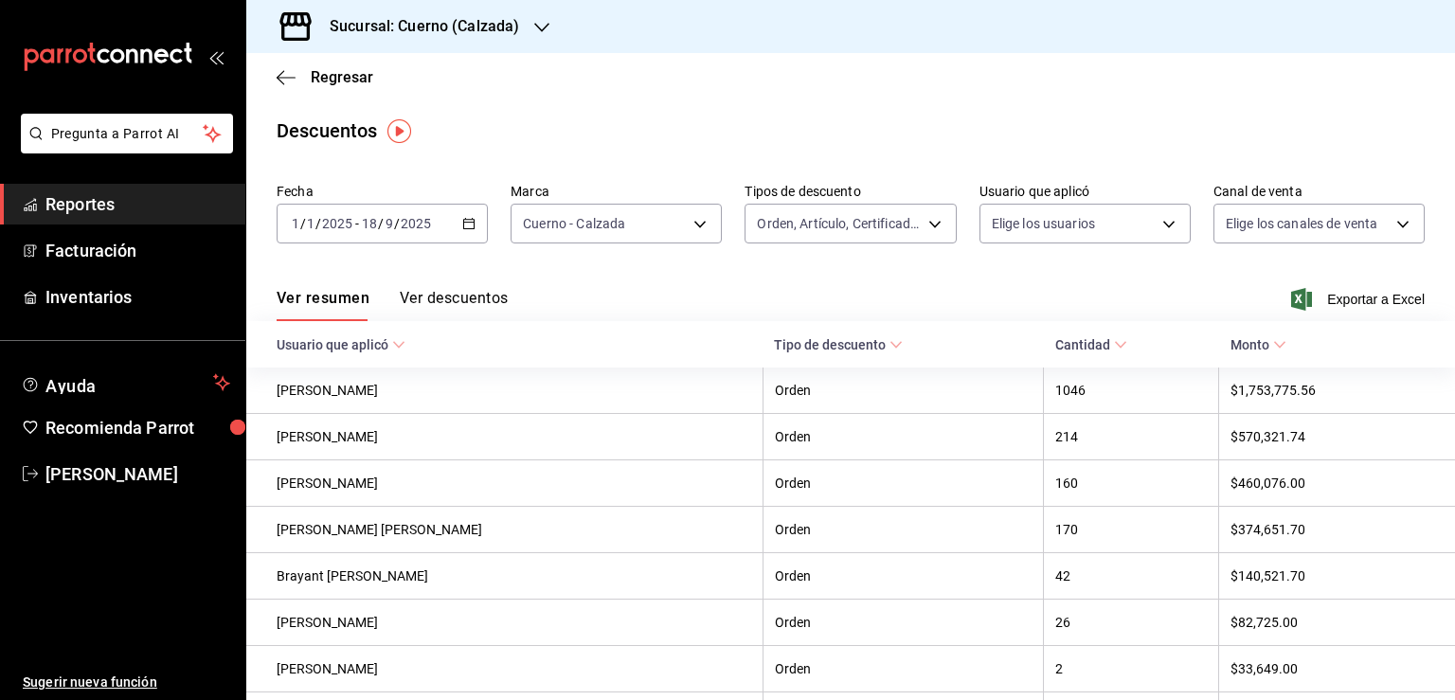
click at [1402, 224] on div at bounding box center [727, 350] width 1455 height 700
click at [1384, 223] on body "Pregunta a Parrot AI Reportes Facturación Inventarios Ayuda Recomienda Parrot U…" at bounding box center [727, 350] width 1455 height 700
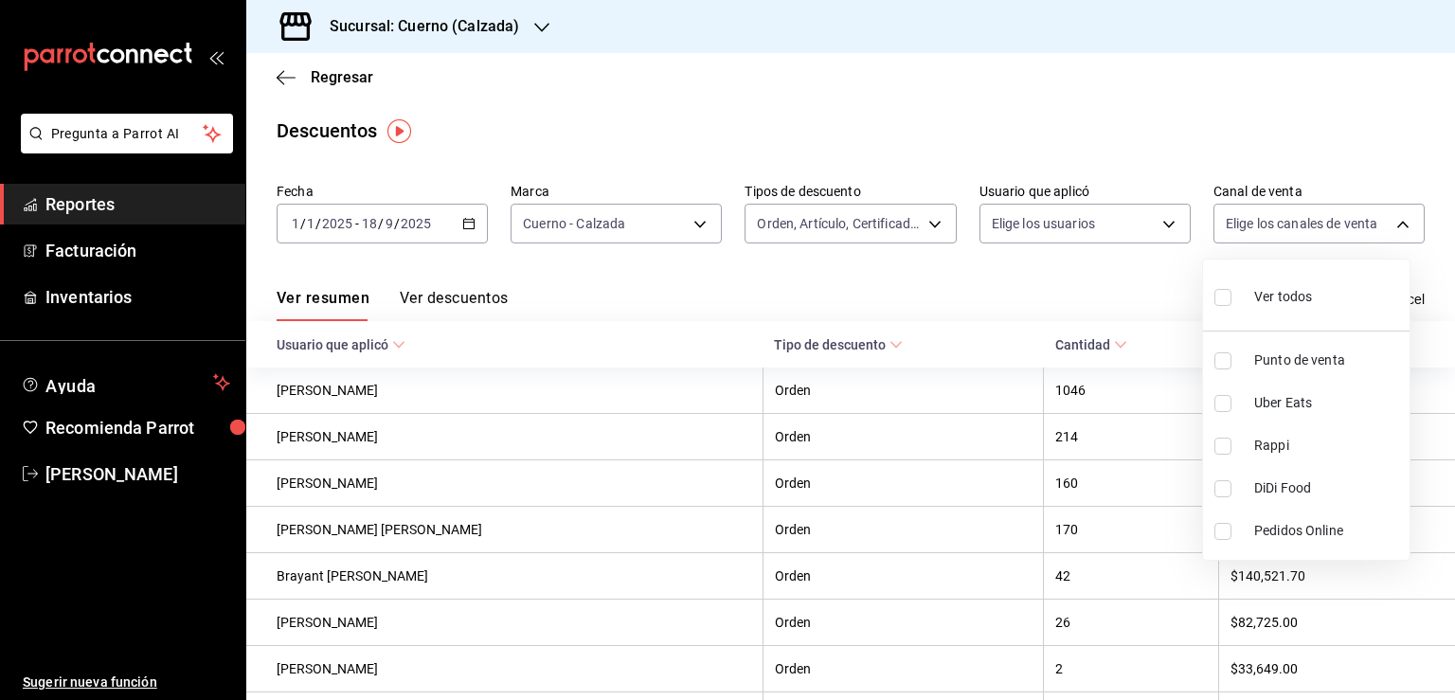
click at [1243, 296] on div "Ver todos" at bounding box center [1263, 295] width 98 height 41
type input "PARROT,UBER_EATS,RAPPI,DIDI_FOOD,ONLINE"
checkbox input "true"
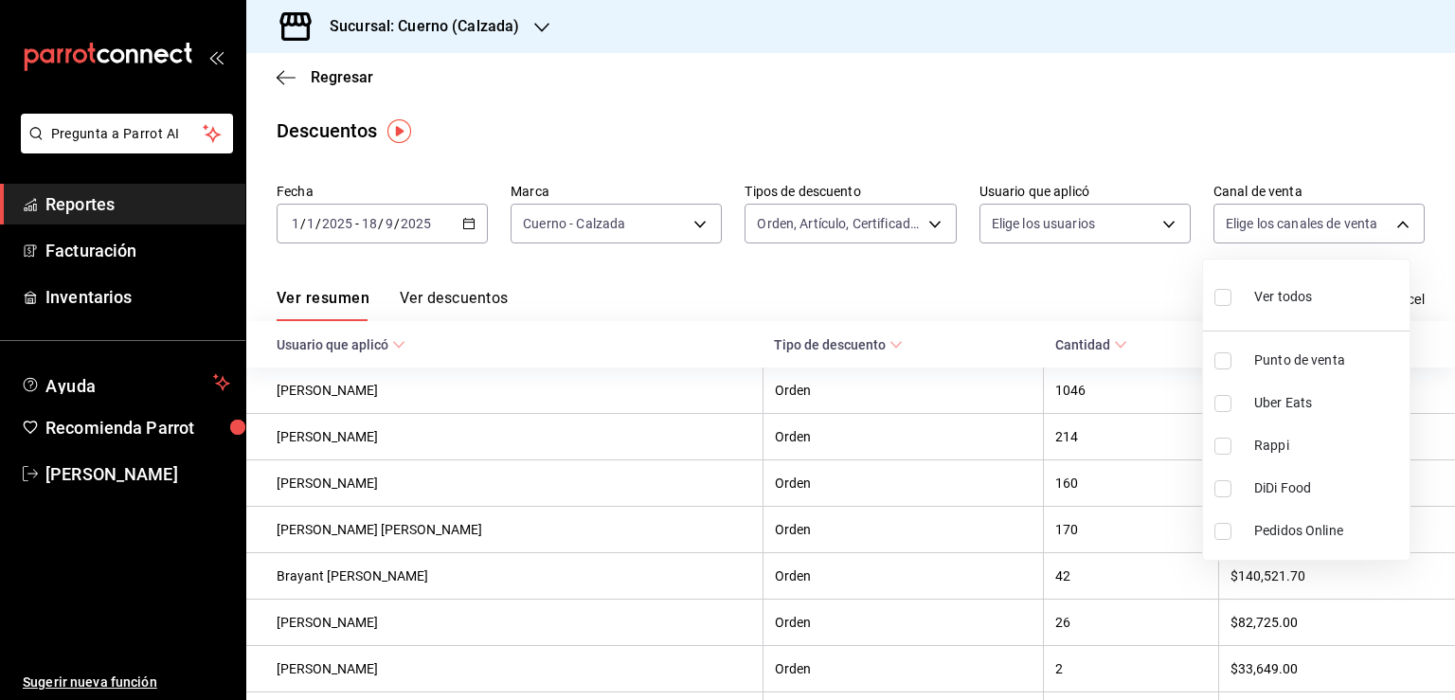
checkbox input "true"
click at [1109, 295] on div at bounding box center [727, 350] width 1455 height 700
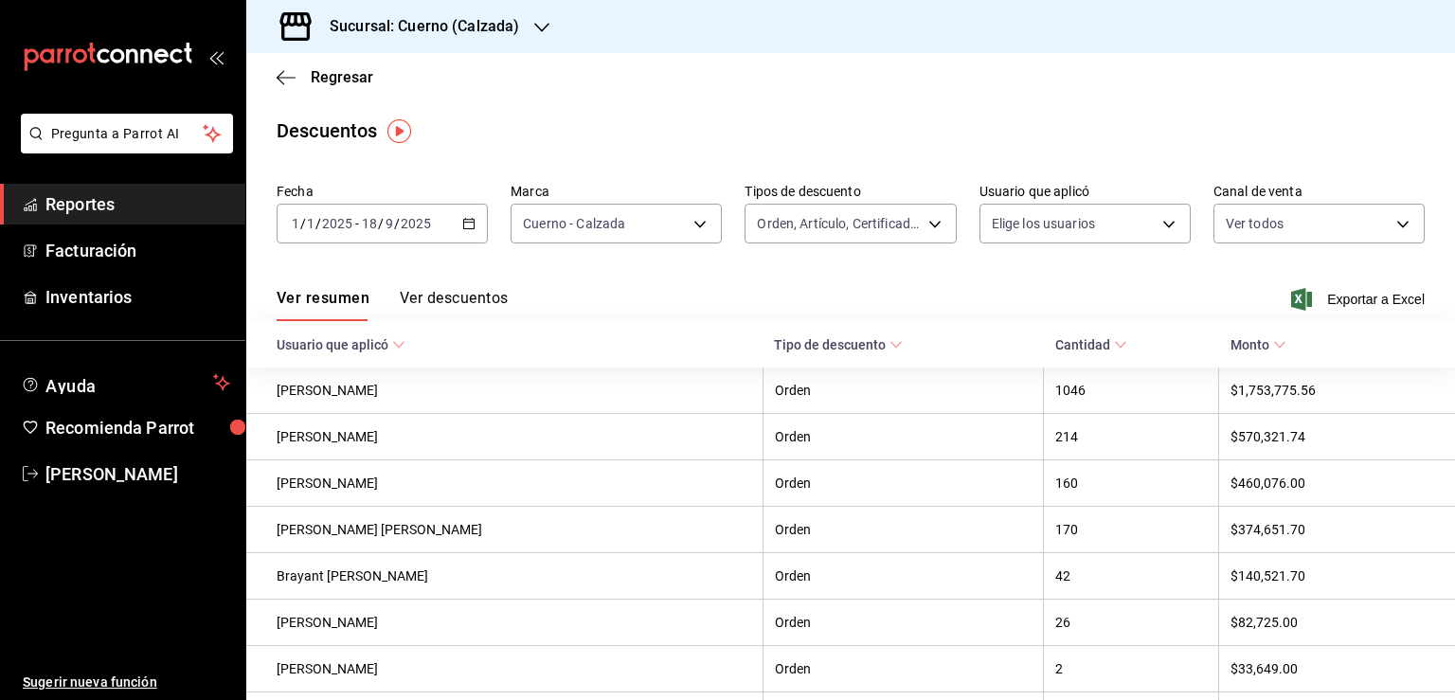
click at [467, 219] on icon "button" at bounding box center [468, 223] width 13 height 13
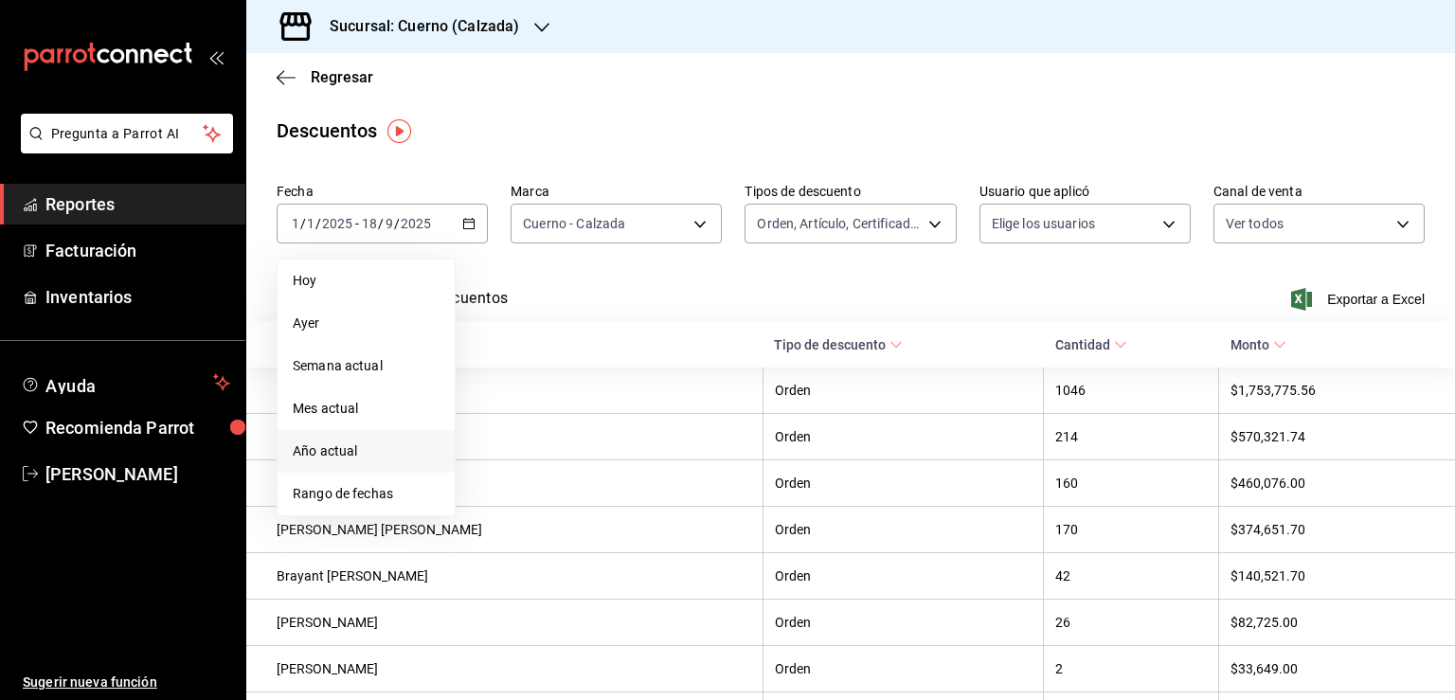
click at [394, 458] on span "Año actual" at bounding box center [366, 451] width 147 height 20
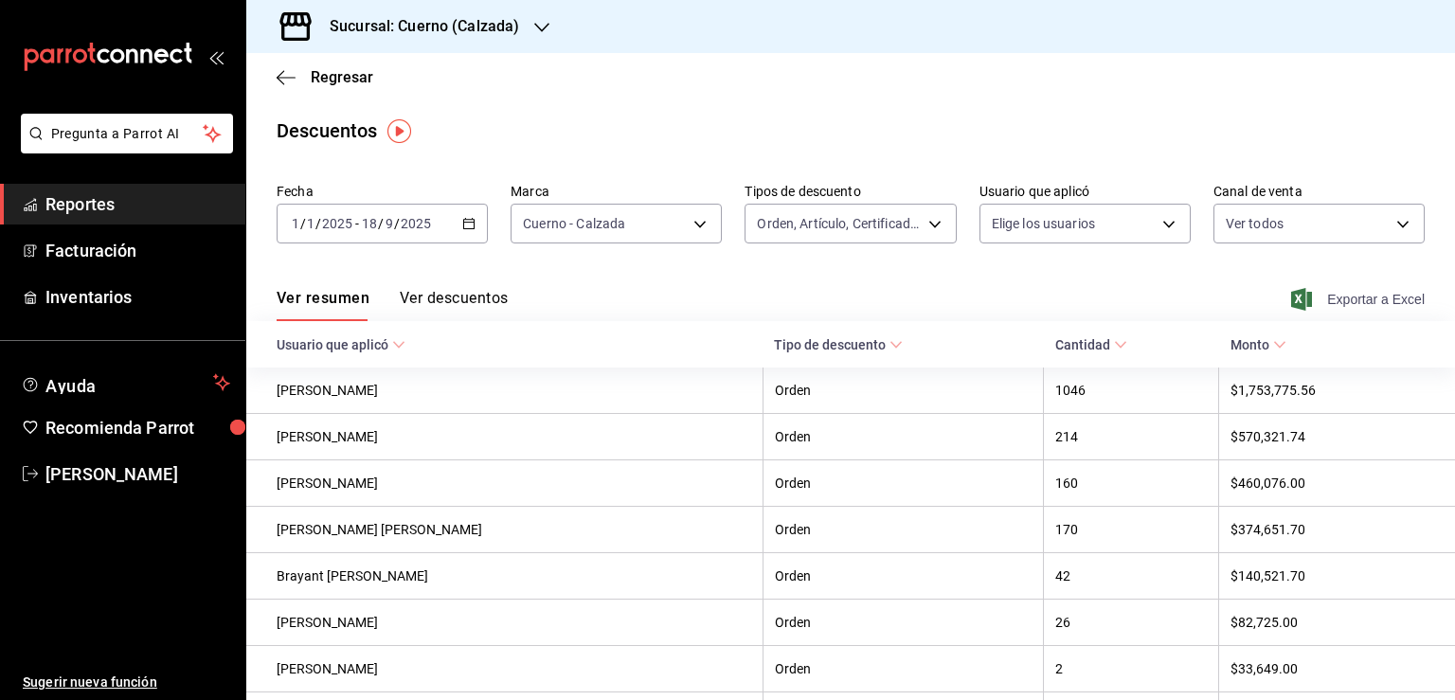
click at [1366, 305] on span "Exportar a Excel" at bounding box center [1360, 299] width 130 height 23
click at [470, 224] on icon "button" at bounding box center [468, 223] width 13 height 13
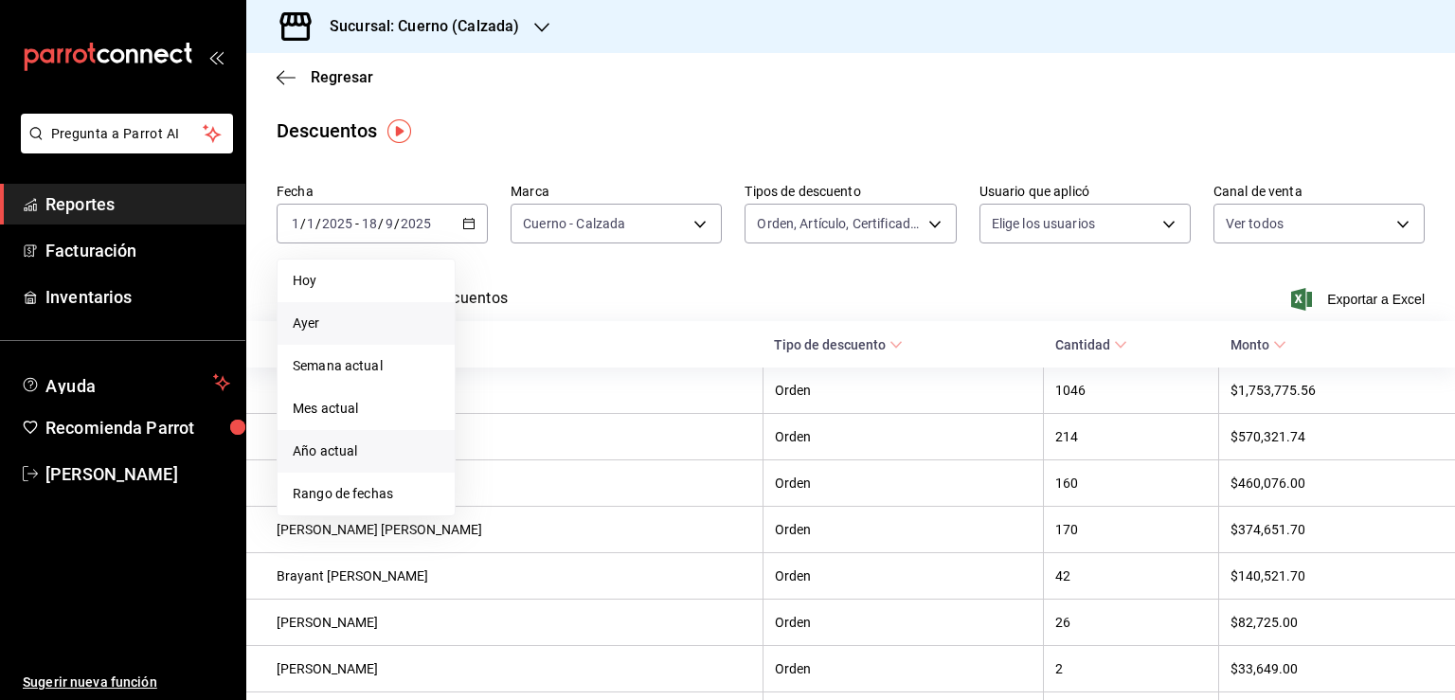
click at [390, 328] on span "Ayer" at bounding box center [366, 324] width 147 height 20
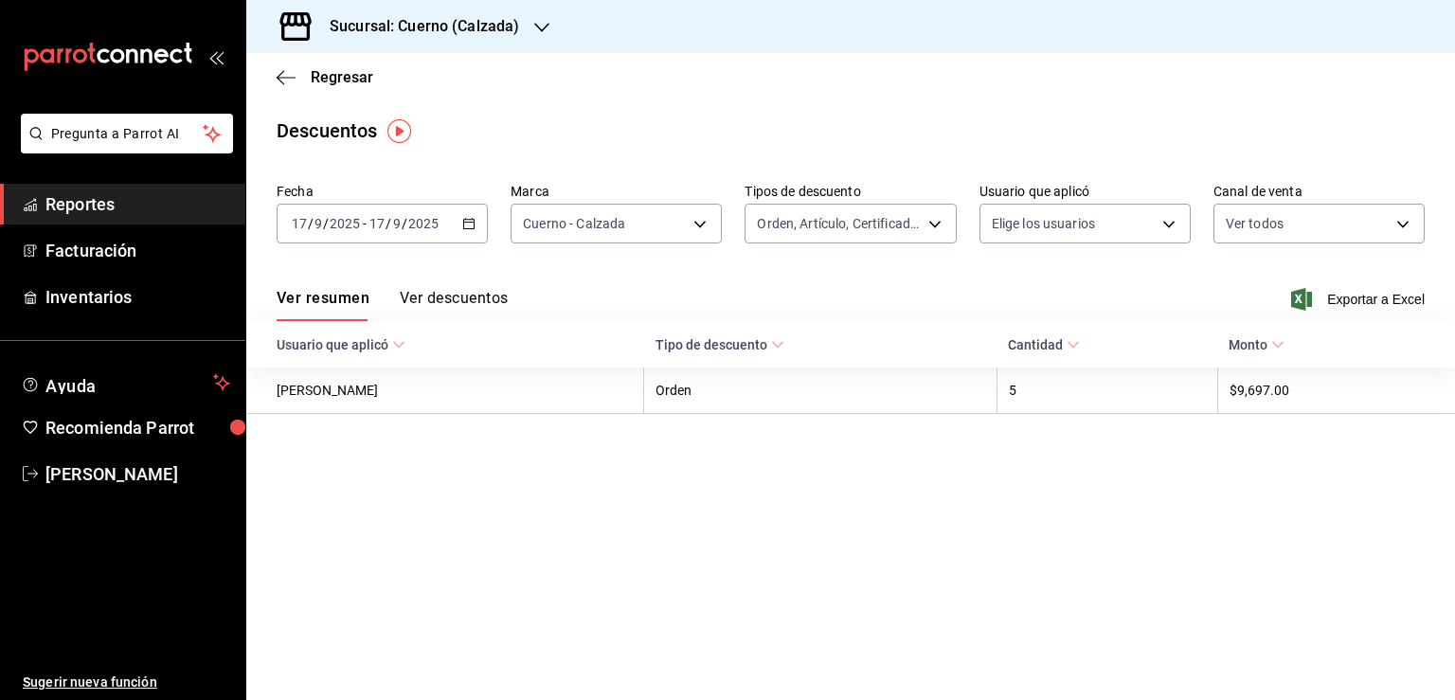
click at [175, 198] on span "Reportes" at bounding box center [137, 204] width 185 height 26
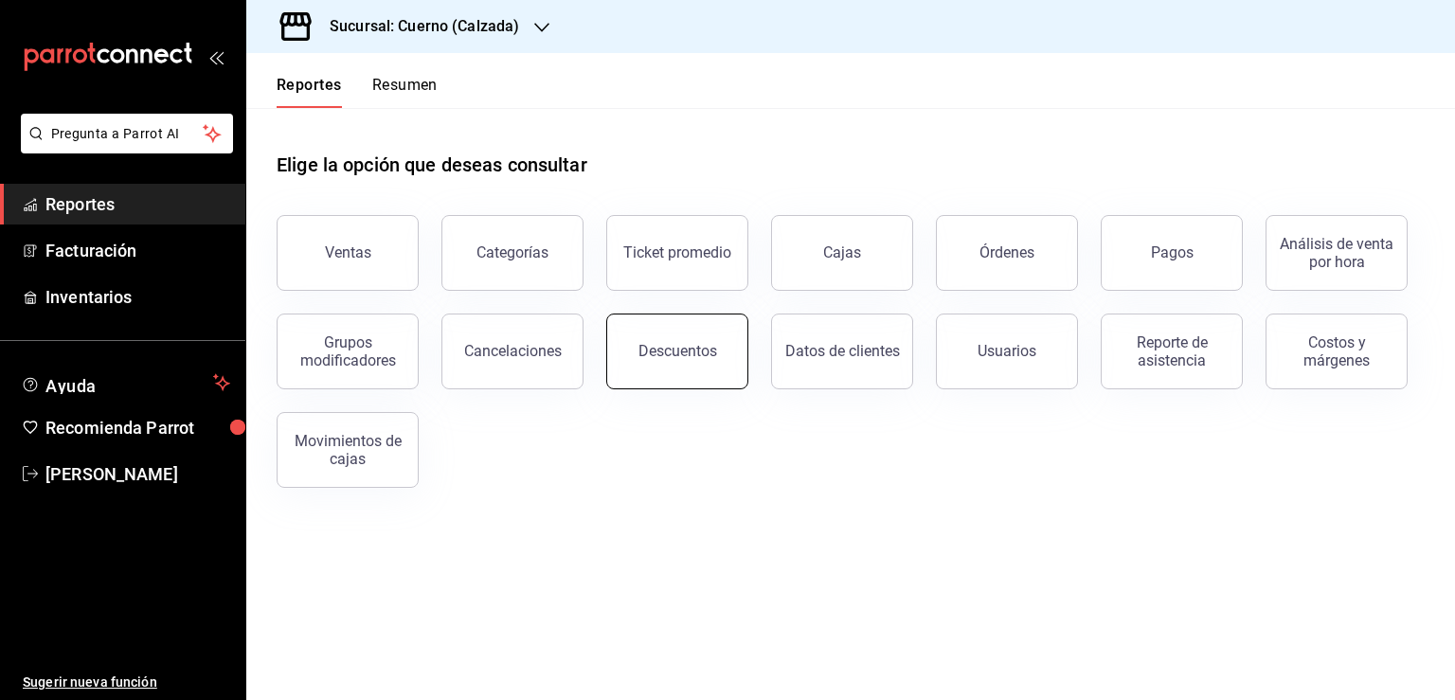
click at [643, 357] on div "Descuentos" at bounding box center [677, 351] width 79 height 18
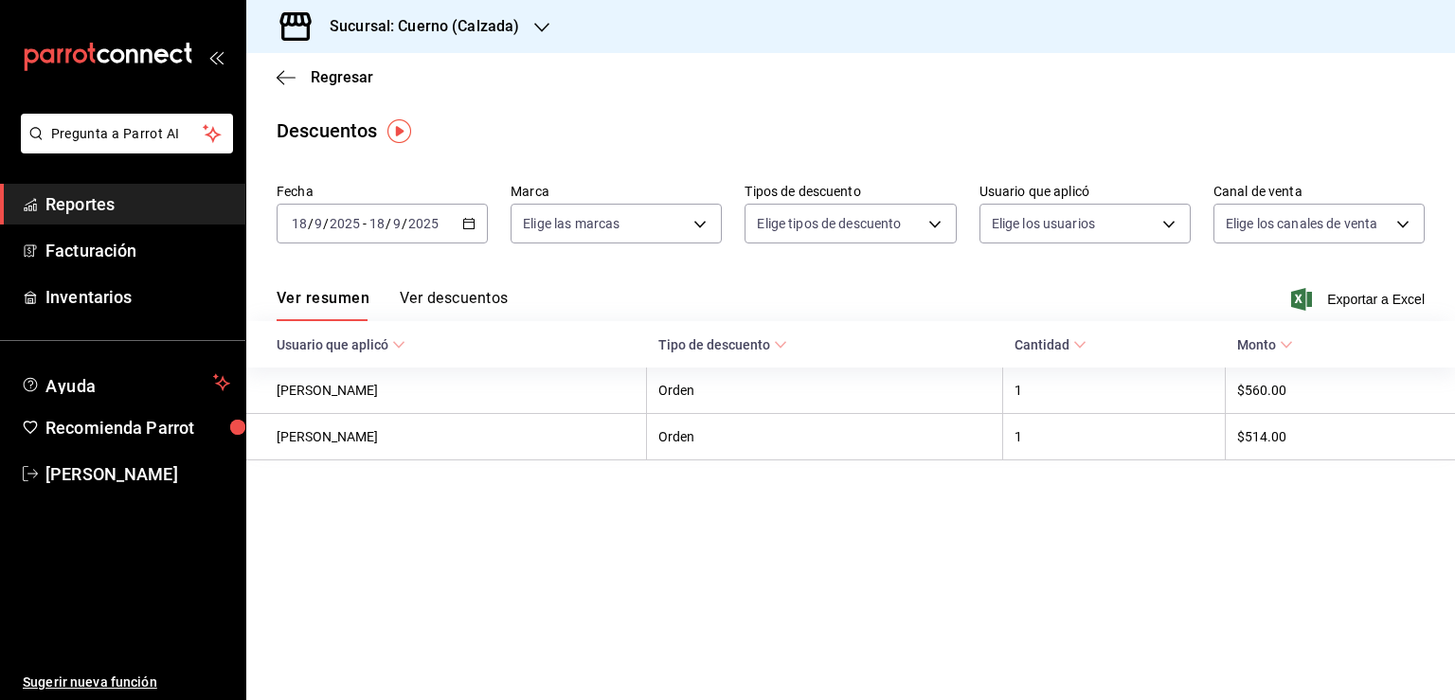
click at [413, 226] on input "2025" at bounding box center [423, 223] width 32 height 15
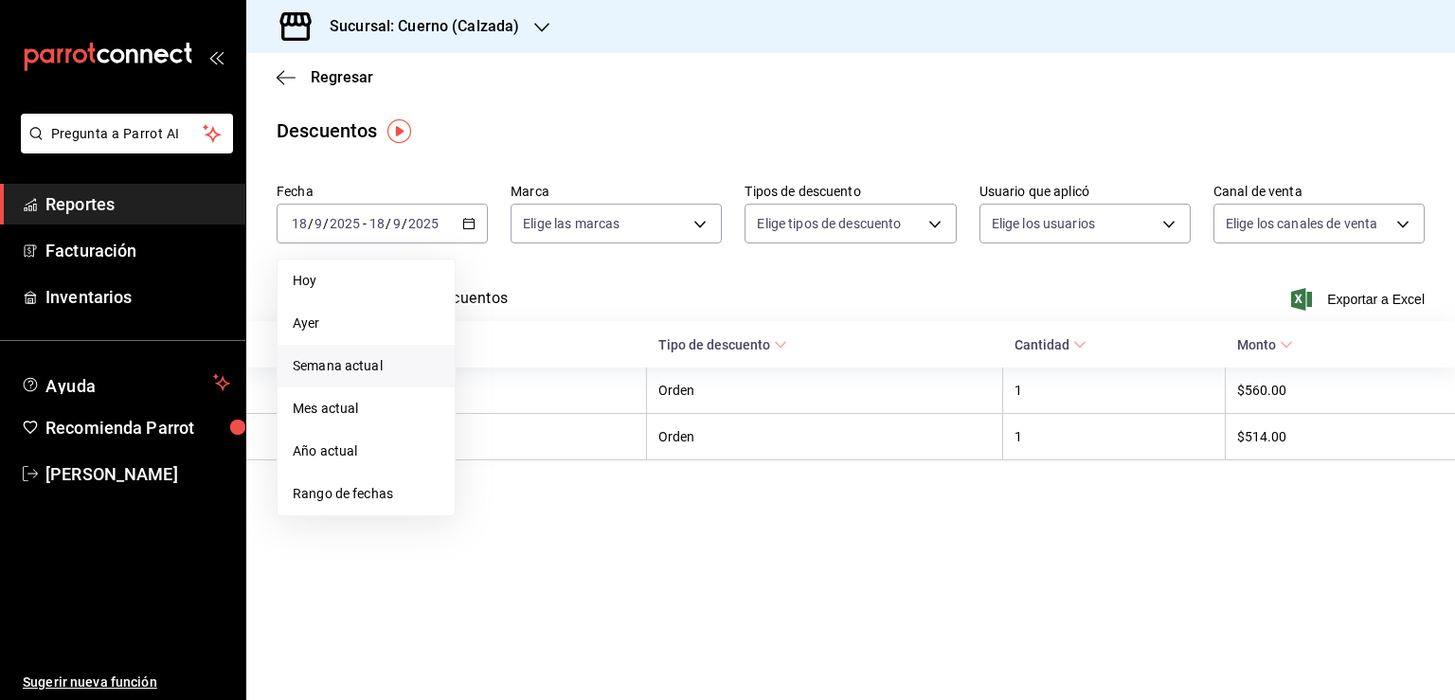
click at [400, 359] on span "Semana actual" at bounding box center [366, 366] width 147 height 20
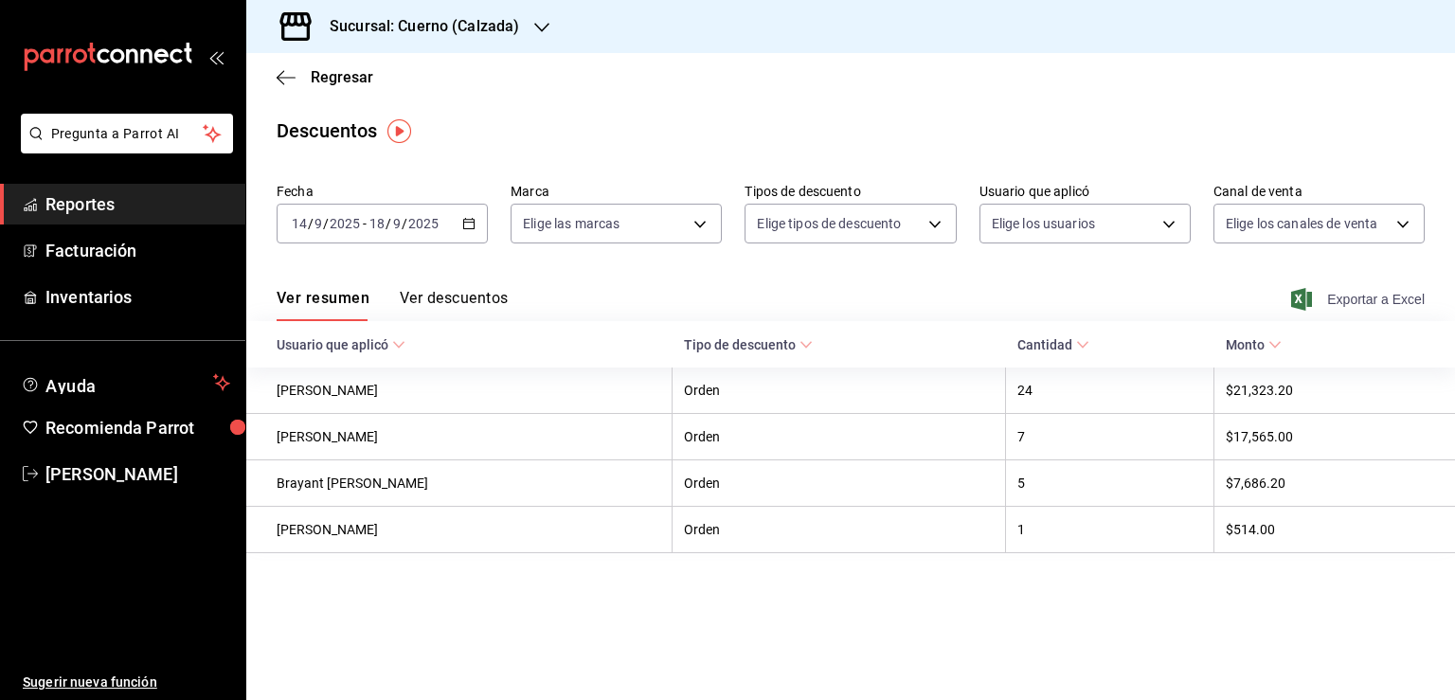
click at [1364, 302] on span "Exportar a Excel" at bounding box center [1360, 299] width 130 height 23
